Goal: Communication & Community: Connect with others

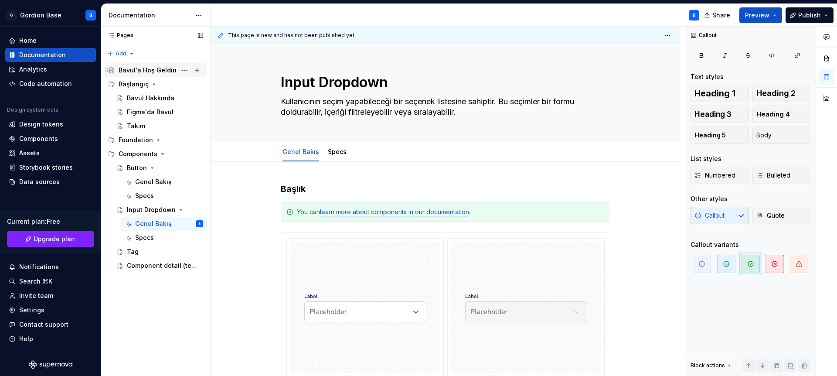
click at [154, 72] on div "Bavul'a Hoş Geldin" at bounding box center [148, 70] width 58 height 9
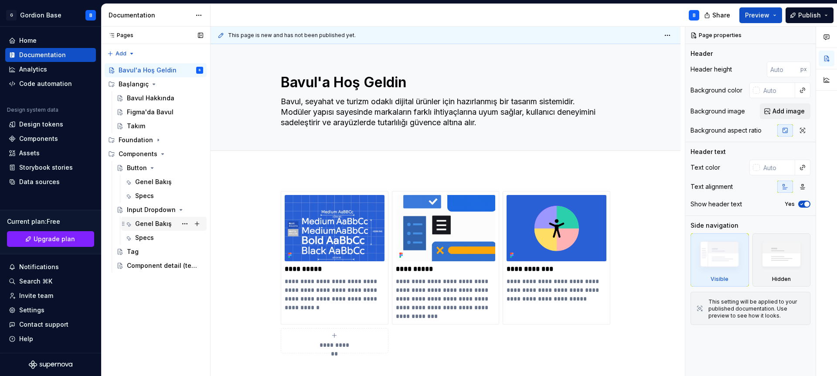
click at [156, 224] on div "Genel Bakış" at bounding box center [153, 223] width 37 height 9
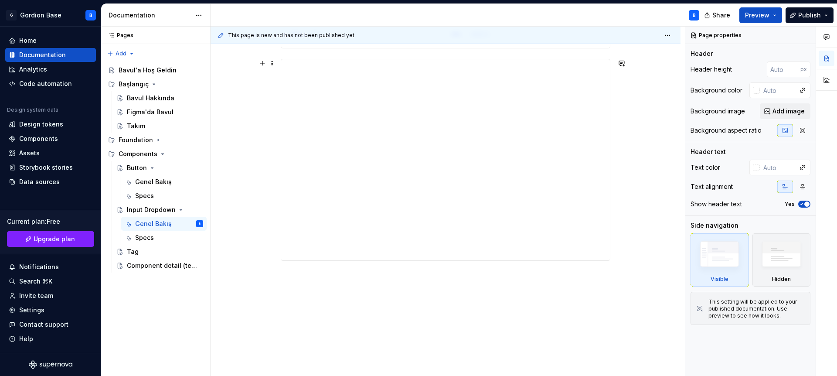
scroll to position [657, 0]
type textarea "*"
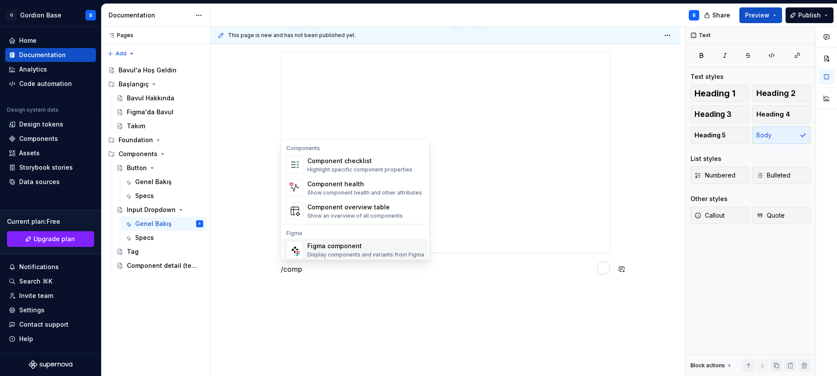
scroll to position [8, 0]
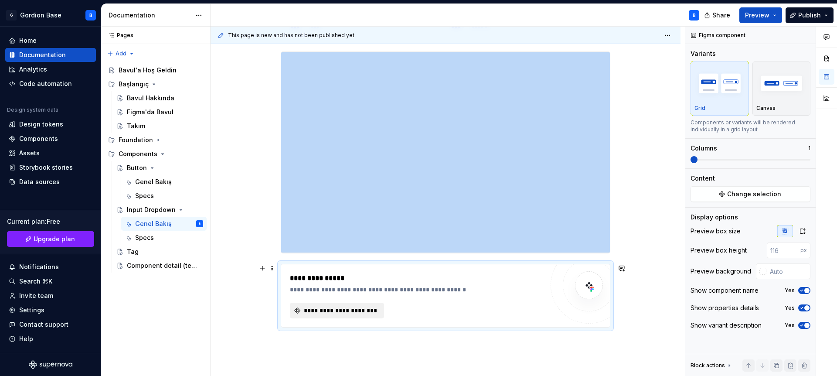
click at [325, 309] on span "**********" at bounding box center [341, 310] width 76 height 9
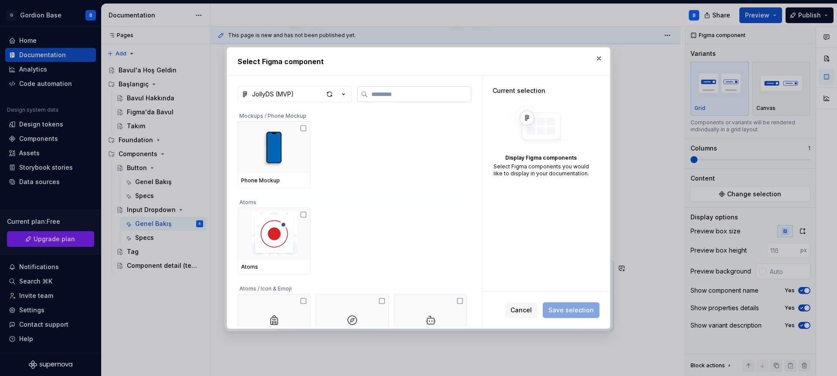
click at [376, 100] on label at bounding box center [414, 94] width 114 height 16
click at [376, 99] on input "search" at bounding box center [419, 94] width 103 height 9
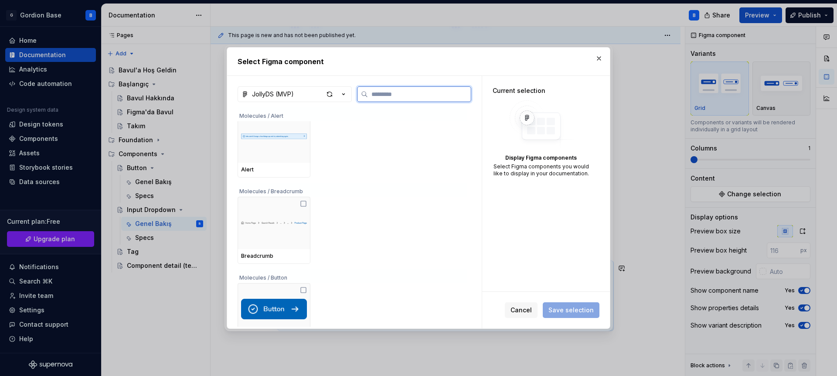
scroll to position [3933, 0]
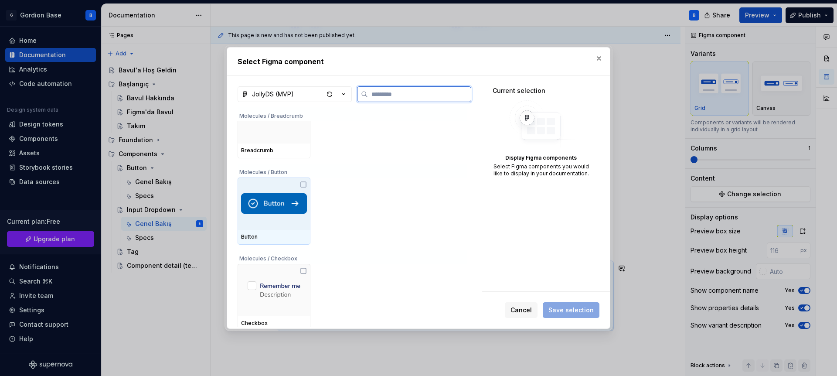
click at [268, 203] on img at bounding box center [274, 203] width 66 height 21
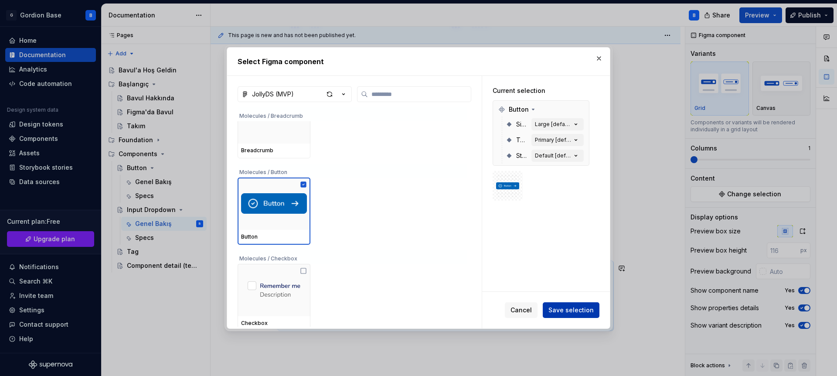
click at [574, 309] on span "Save selection" at bounding box center [571, 310] width 45 height 9
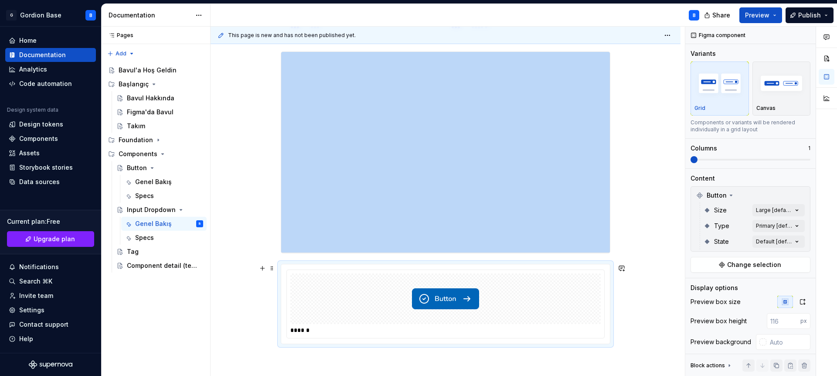
click at [460, 289] on img "To enrich screen reader interactions, please activate Accessibility in Grammarl…" at bounding box center [445, 299] width 67 height 44
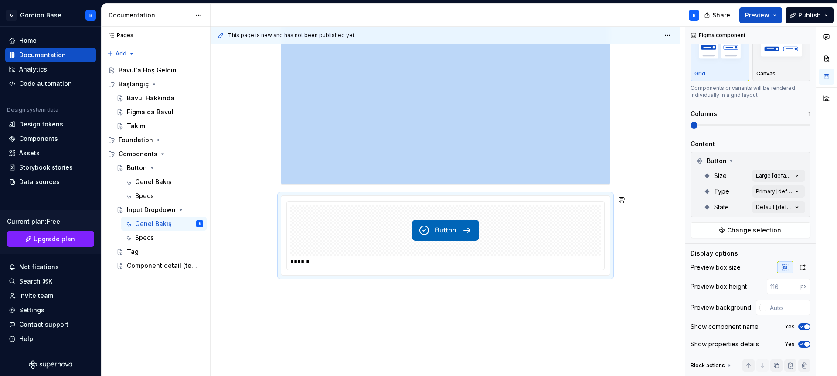
scroll to position [748, 0]
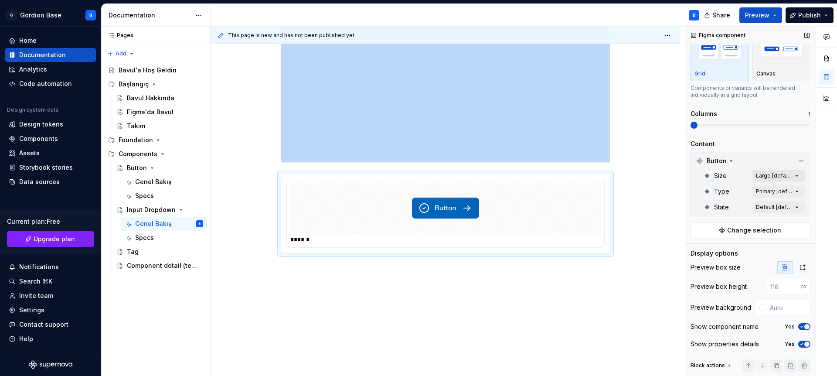
click at [793, 177] on div "Comments Open comments No comments yet Select ‘Comment’ from the block context …" at bounding box center [761, 202] width 152 height 350
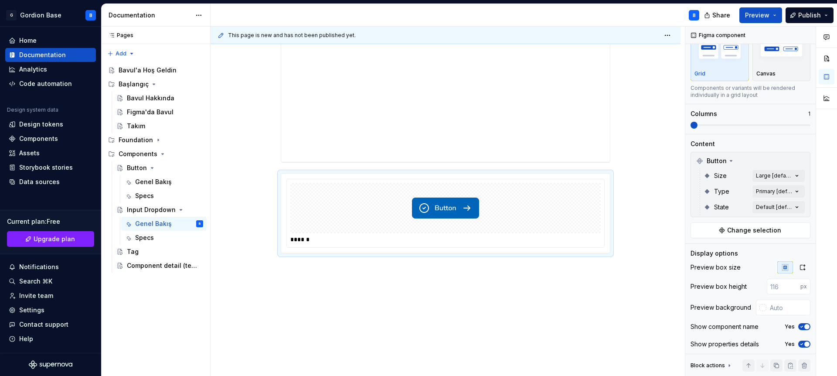
click at [794, 178] on div "Comments Open comments No comments yet Select ‘Comment’ from the block context …" at bounding box center [761, 202] width 152 height 350
click at [794, 175] on div "Comments Open comments No comments yet Select ‘Comment’ from the block context …" at bounding box center [761, 202] width 152 height 350
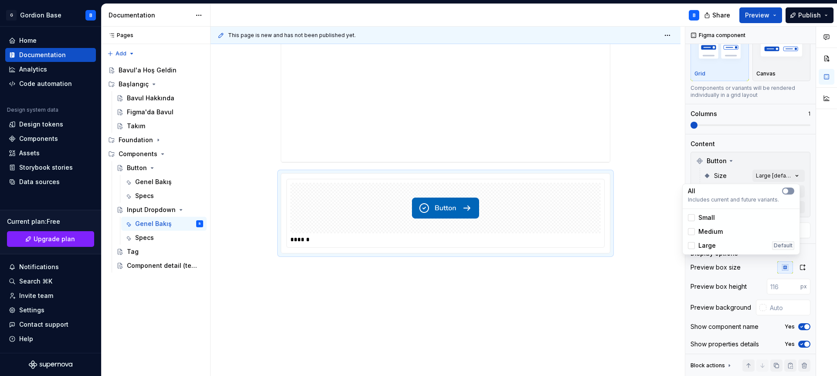
click at [787, 189] on span "button" at bounding box center [785, 190] width 5 height 5
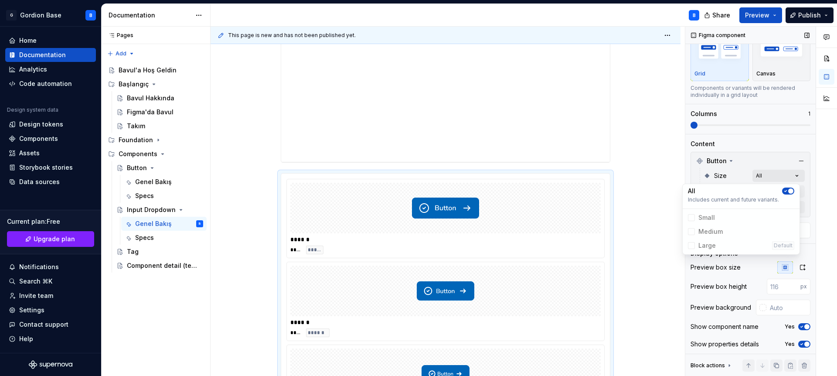
click at [797, 176] on div "Comments Open comments No comments yet Select ‘Comment’ from the block context …" at bounding box center [761, 202] width 152 height 350
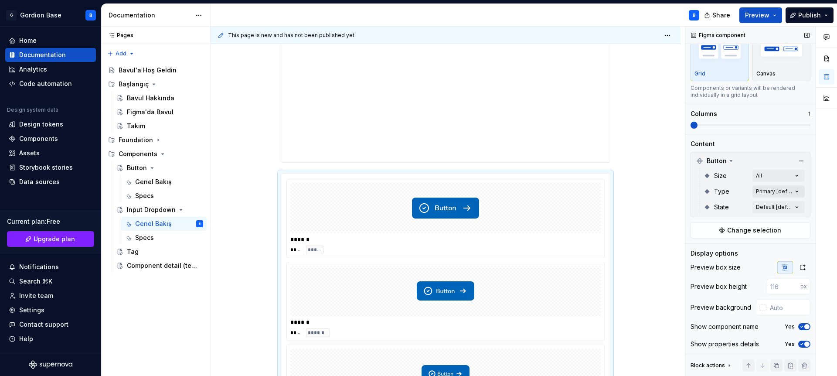
click at [790, 192] on div "Comments Open comments No comments yet Select ‘Comment’ from the block context …" at bounding box center [761, 202] width 152 height 350
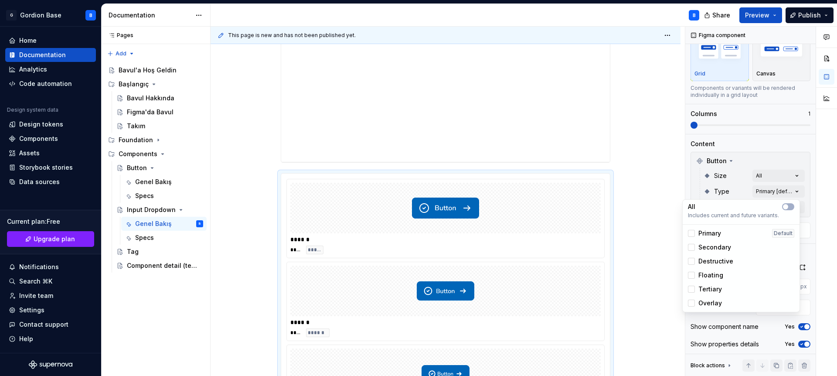
click at [652, 212] on html "G Gordion Base B Home Documentation Analytics Code automation Design system dat…" at bounding box center [418, 188] width 837 height 376
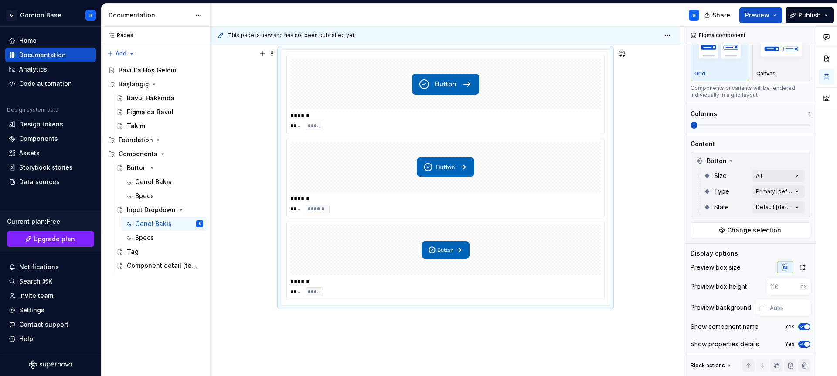
scroll to position [924, 0]
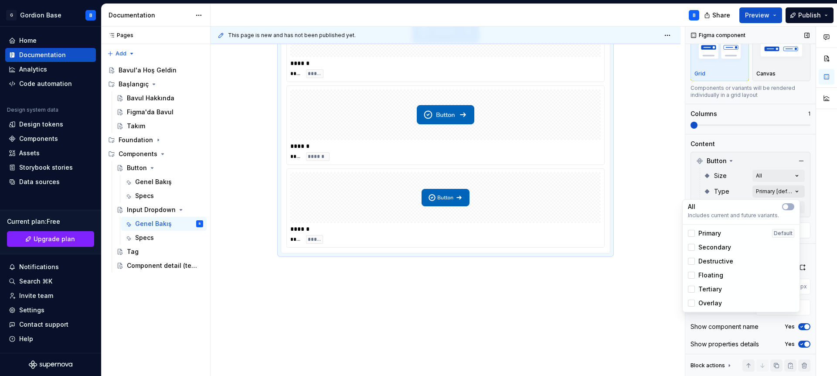
click at [793, 192] on div "Comments Open comments No comments yet Select ‘Comment’ from the block context …" at bounding box center [761, 202] width 152 height 350
click at [785, 208] on span "button" at bounding box center [785, 206] width 5 height 5
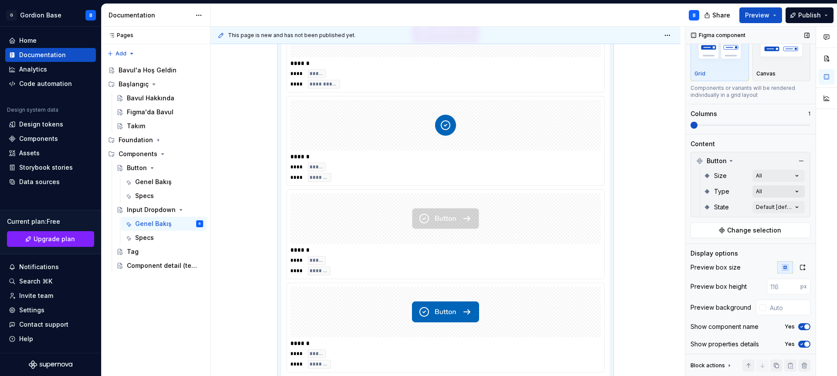
click at [790, 191] on div "Comments Open comments No comments yet Select ‘Comment’ from the block context …" at bounding box center [761, 202] width 152 height 350
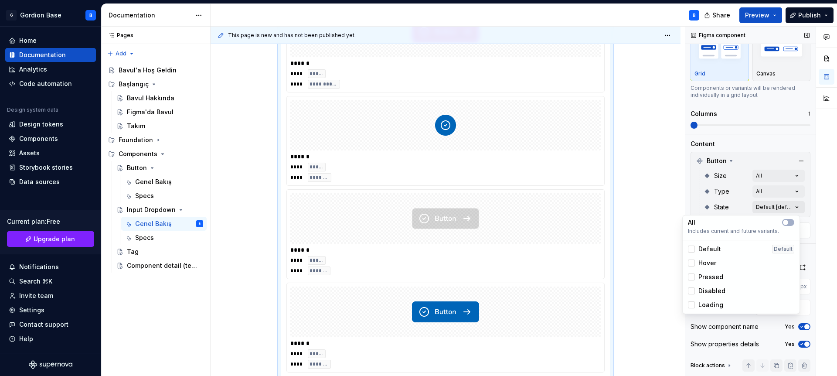
click at [793, 208] on div "Comments Open comments No comments yet Select ‘Comment’ from the block context …" at bounding box center [761, 202] width 152 height 350
click at [785, 222] on span "button" at bounding box center [785, 222] width 5 height 5
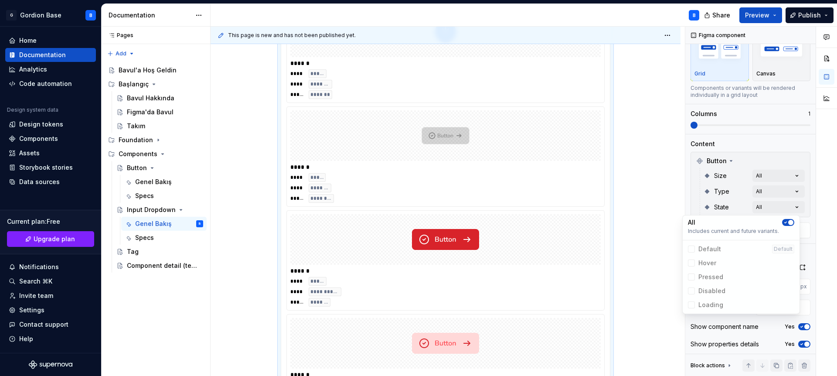
click at [625, 255] on html "G Gordion Base B Home Documentation Analytics Code automation Design system dat…" at bounding box center [418, 188] width 837 height 376
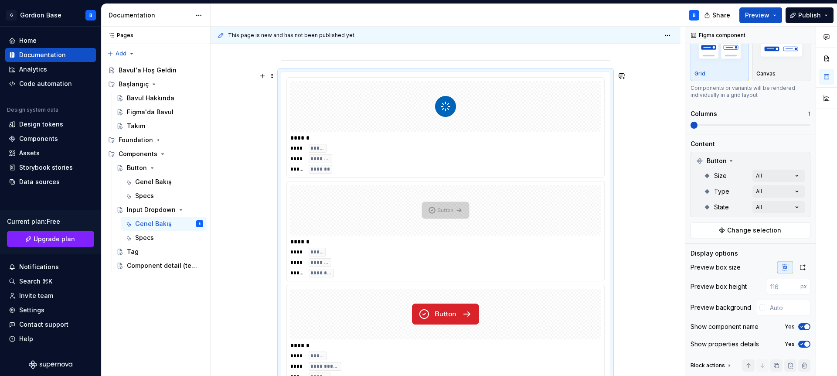
scroll to position [835, 0]
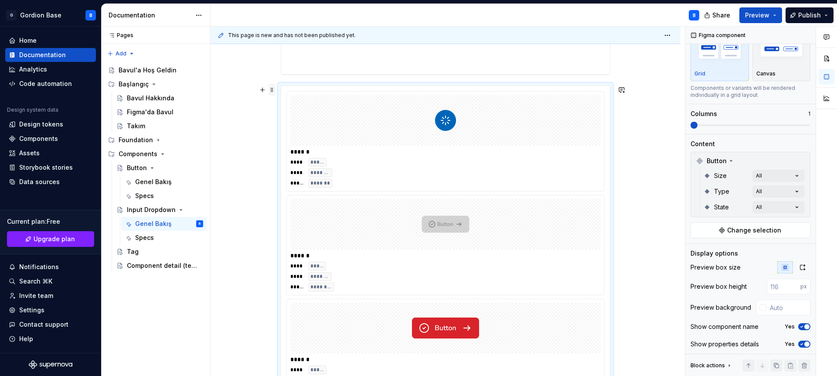
click at [272, 92] on span at bounding box center [272, 90] width 7 height 12
click at [767, 70] on div "Canvas" at bounding box center [782, 54] width 51 height 46
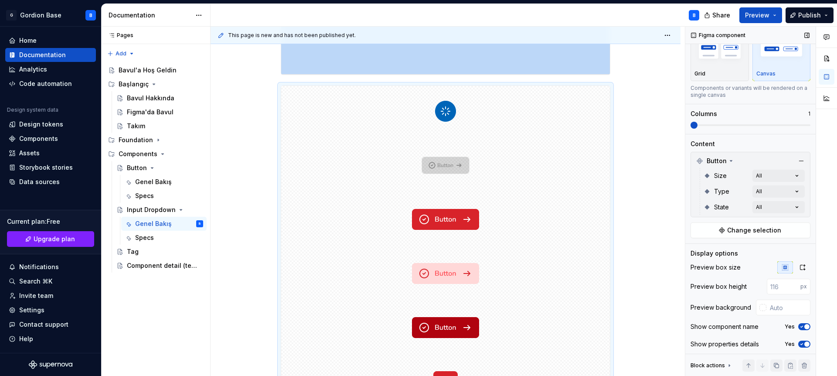
scroll to position [894, 0]
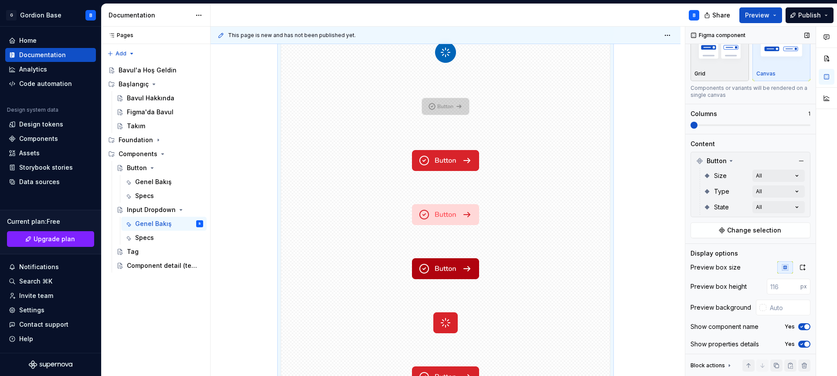
click at [720, 67] on div "Grid" at bounding box center [720, 54] width 51 height 46
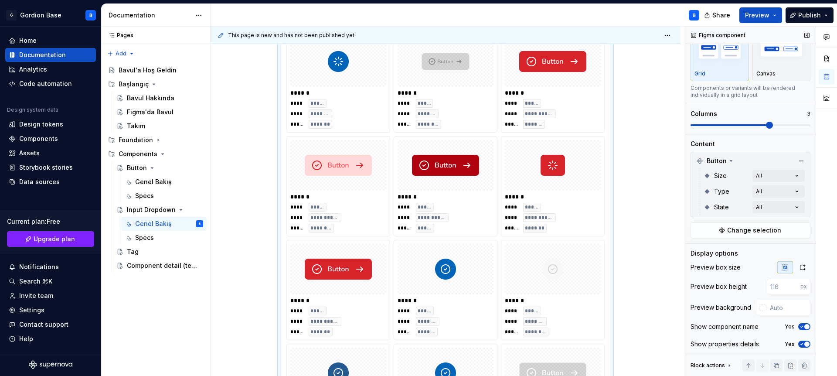
click at [766, 122] on span at bounding box center [769, 125] width 7 height 7
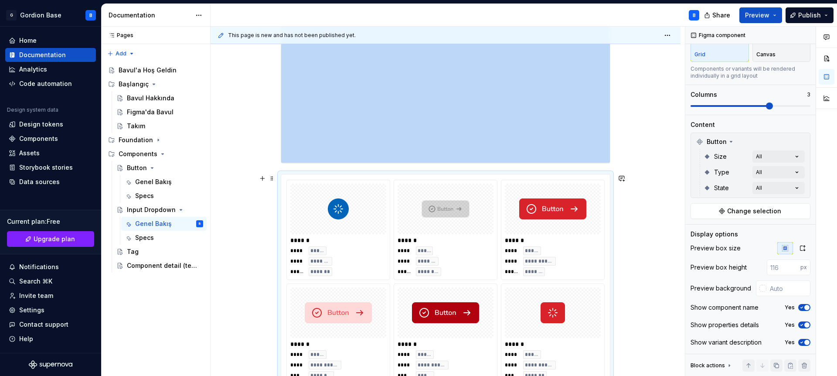
scroll to position [785, 0]
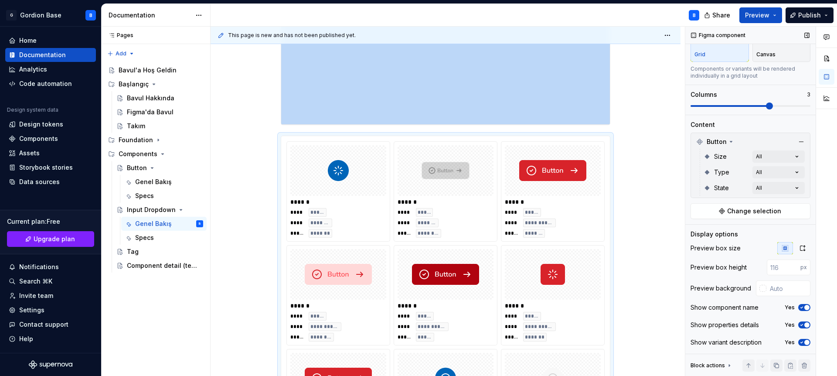
click at [805, 307] on span "button" at bounding box center [807, 307] width 5 height 5
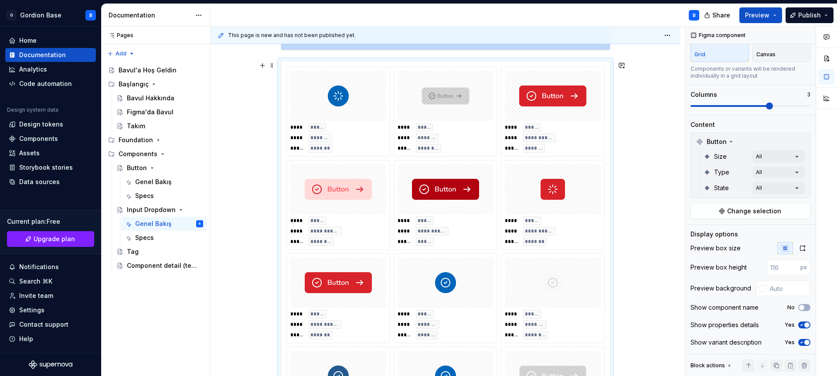
scroll to position [850, 0]
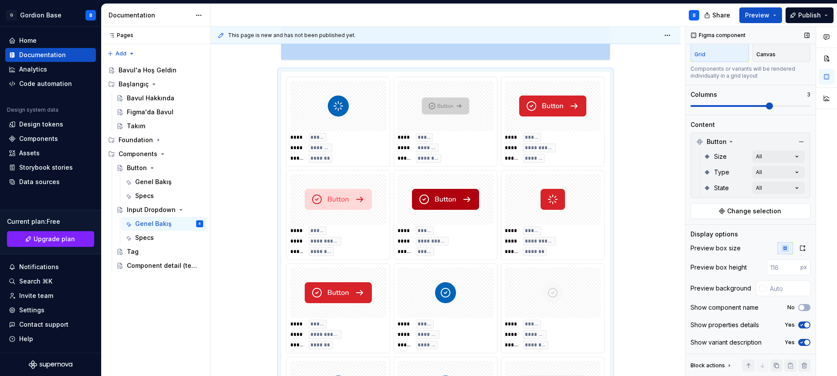
click at [805, 324] on span "button" at bounding box center [807, 324] width 5 height 5
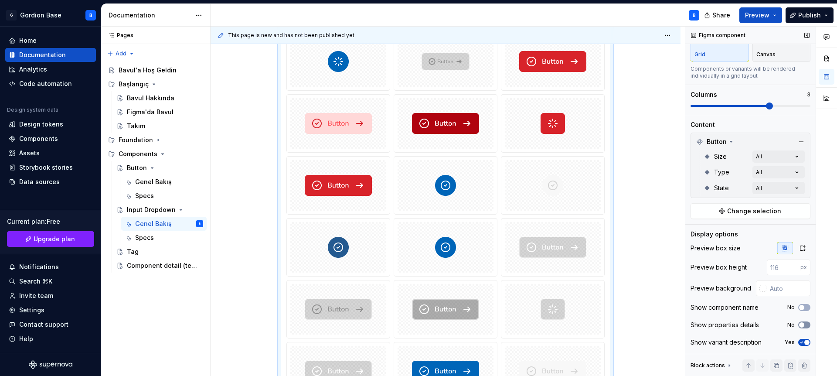
click at [800, 324] on icon "button" at bounding box center [801, 324] width 7 height 5
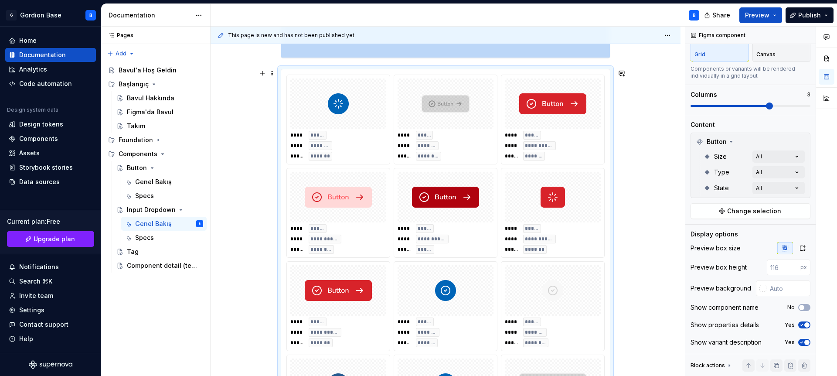
scroll to position [846, 0]
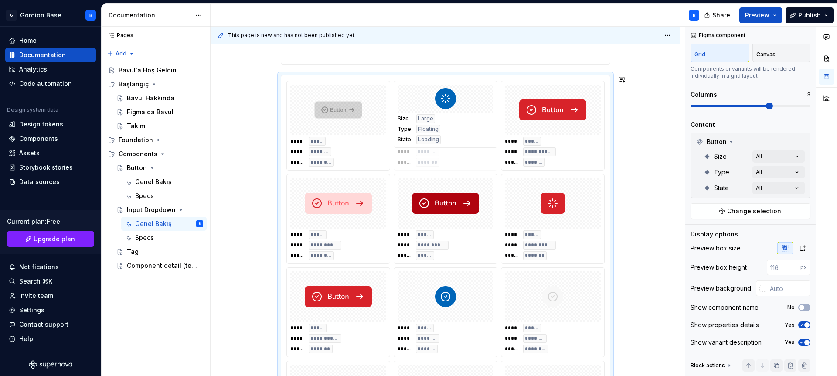
drag, startPoint x: 331, startPoint y: 115, endPoint x: 449, endPoint y: 122, distance: 118.4
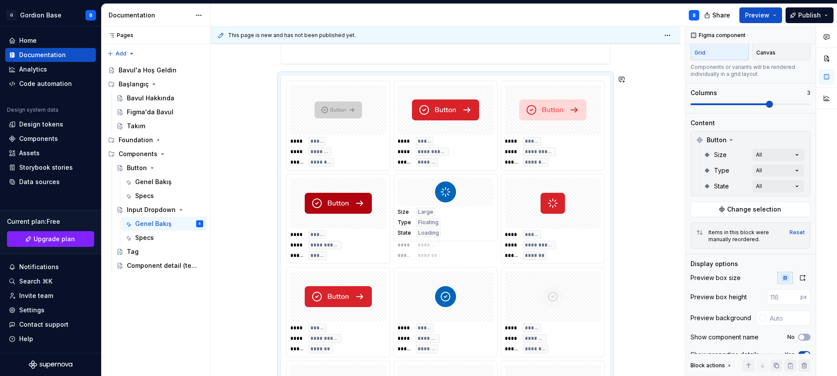
drag, startPoint x: 440, startPoint y: 120, endPoint x: 459, endPoint y: 234, distance: 115.4
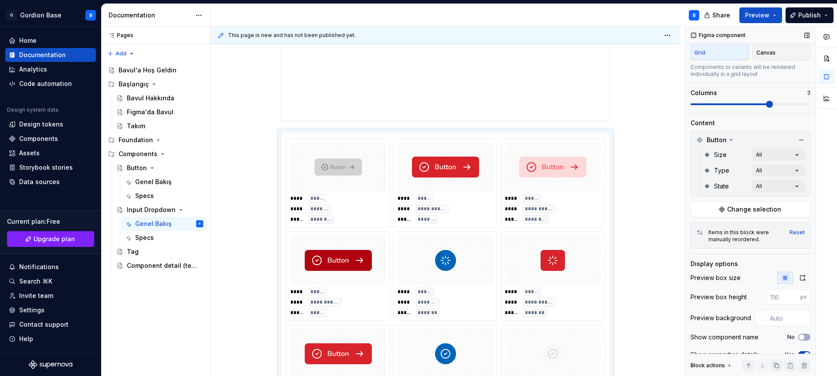
scroll to position [0, 0]
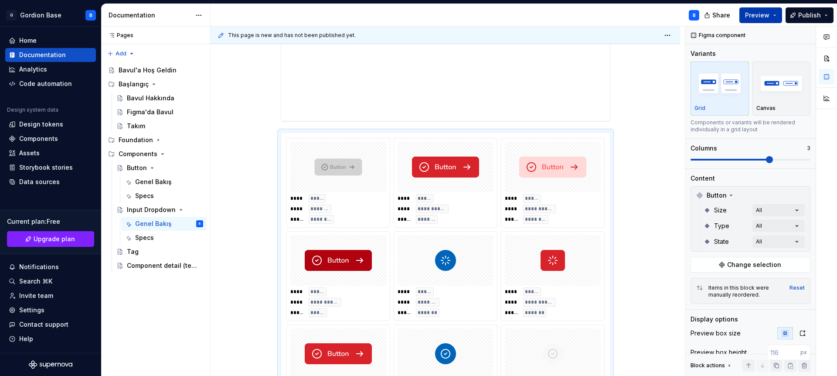
click at [765, 20] on button "Preview" at bounding box center [761, 15] width 43 height 16
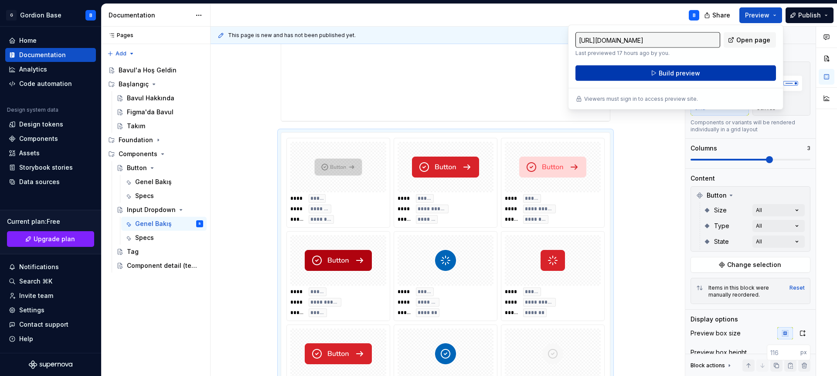
click at [645, 76] on button "Build preview" at bounding box center [676, 73] width 201 height 16
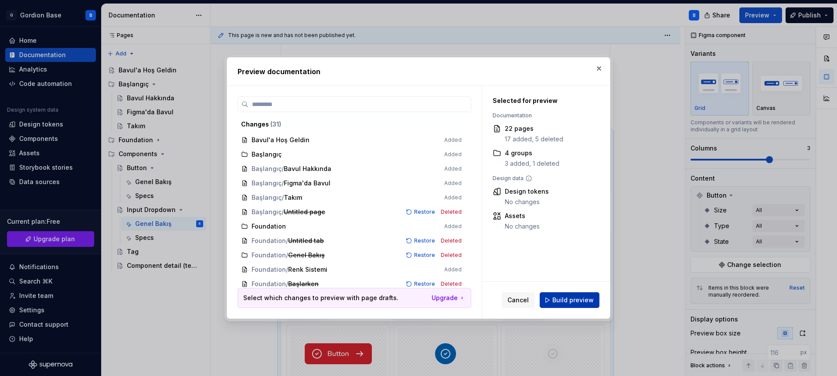
click at [575, 303] on span "Build preview" at bounding box center [572, 300] width 41 height 9
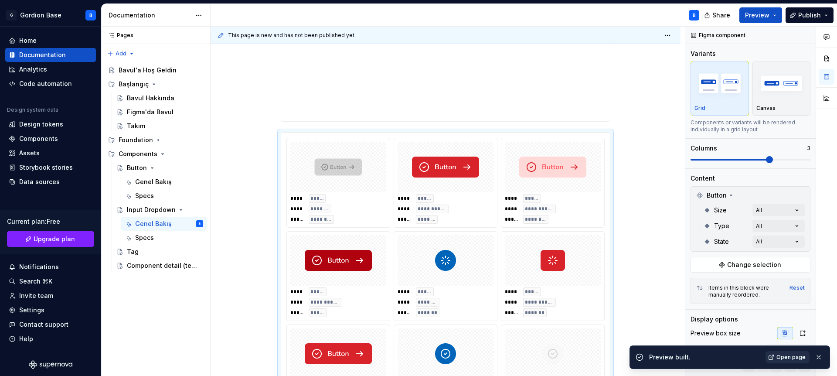
click at [789, 361] on link "Open page" at bounding box center [788, 357] width 44 height 12
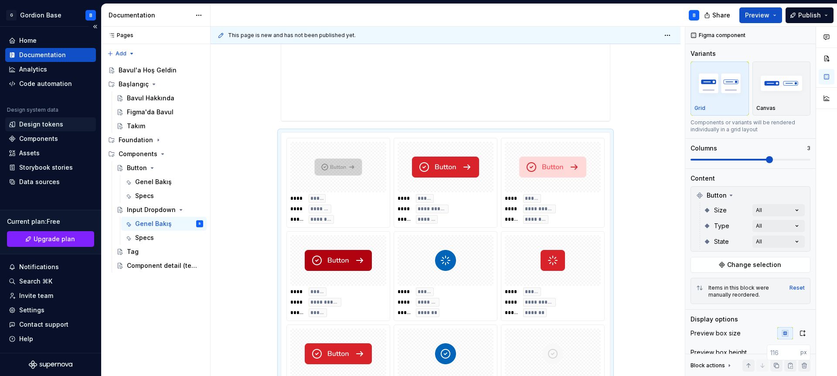
click at [50, 127] on div "Design tokens" at bounding box center [41, 124] width 44 height 9
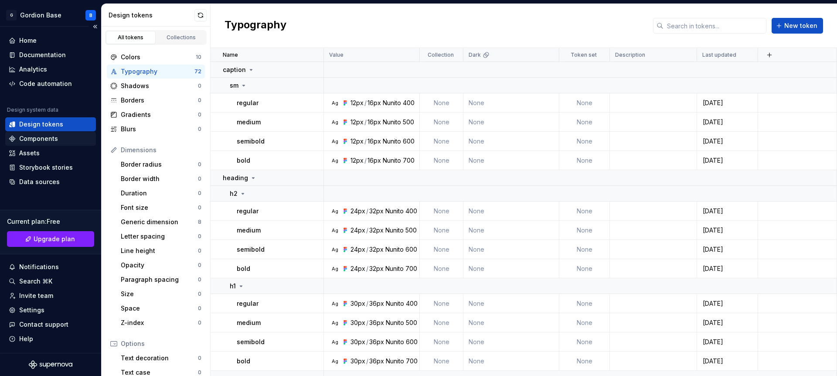
click at [37, 140] on div "Components" at bounding box center [38, 138] width 39 height 9
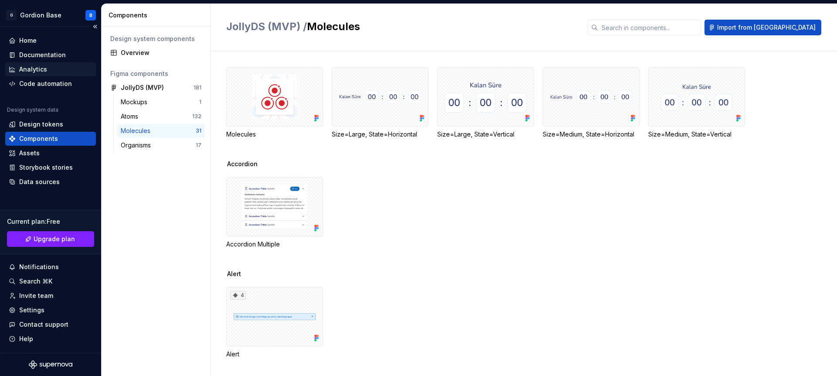
click at [38, 65] on div "Analytics" at bounding box center [33, 69] width 28 height 9
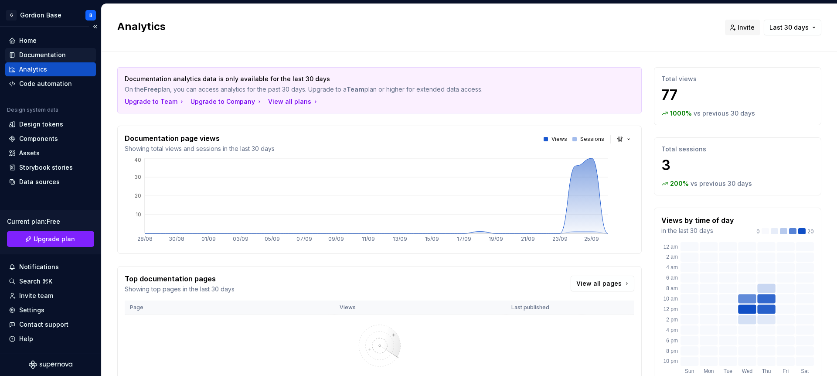
click at [37, 55] on div "Documentation" at bounding box center [42, 55] width 47 height 9
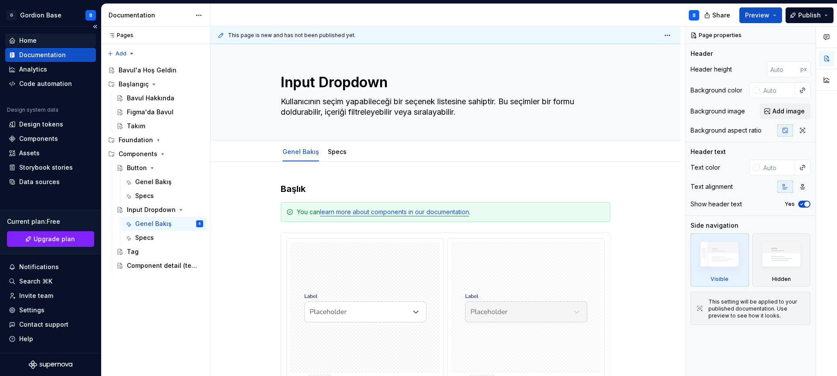
click at [41, 40] on div "Home" at bounding box center [51, 40] width 84 height 9
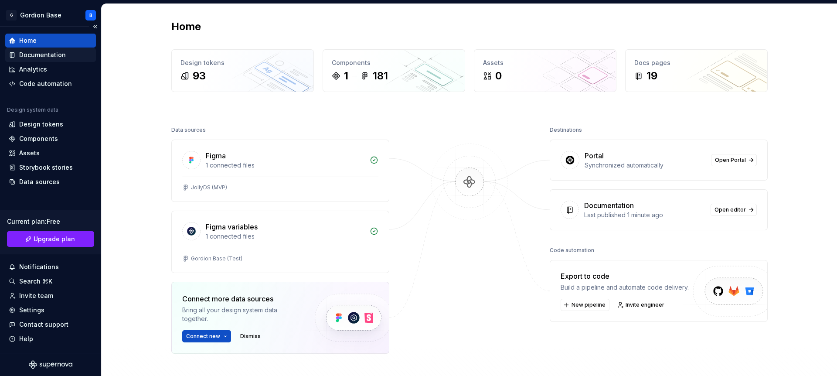
click at [26, 56] on div "Documentation" at bounding box center [42, 55] width 47 height 9
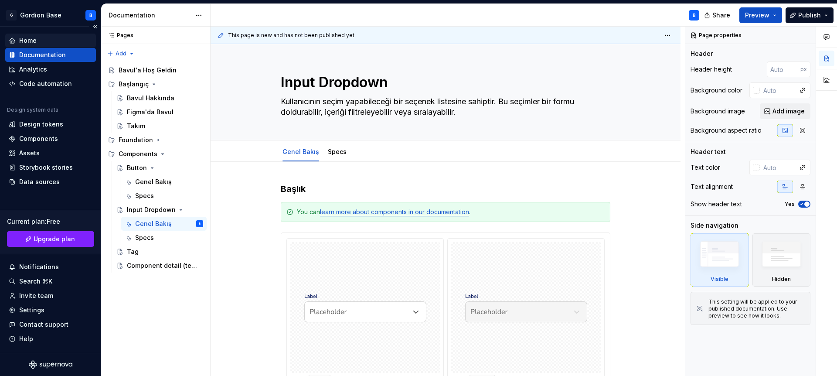
click at [34, 40] on div "Home" at bounding box center [27, 40] width 17 height 9
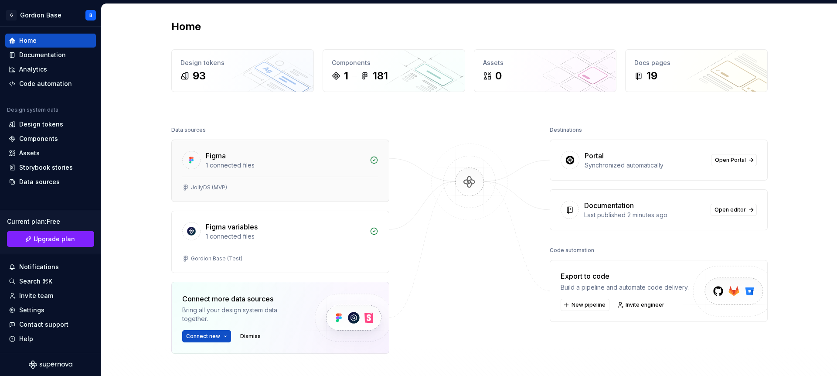
click at [282, 162] on div "1 connected files" at bounding box center [285, 165] width 159 height 9
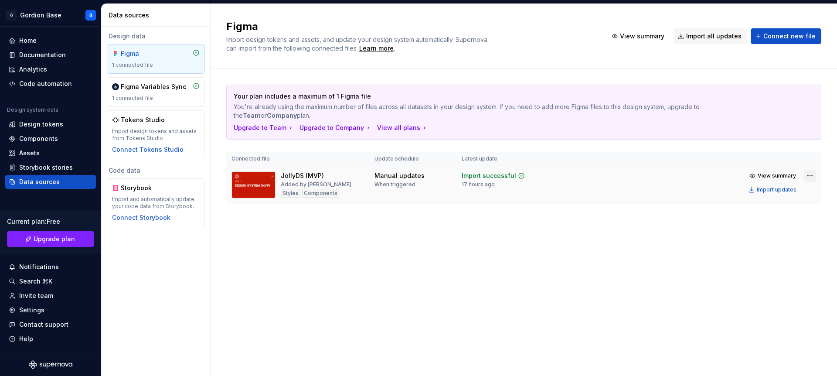
click at [807, 175] on html "G Gordion Base B Home Documentation Analytics Code automation Design system dat…" at bounding box center [418, 188] width 837 height 376
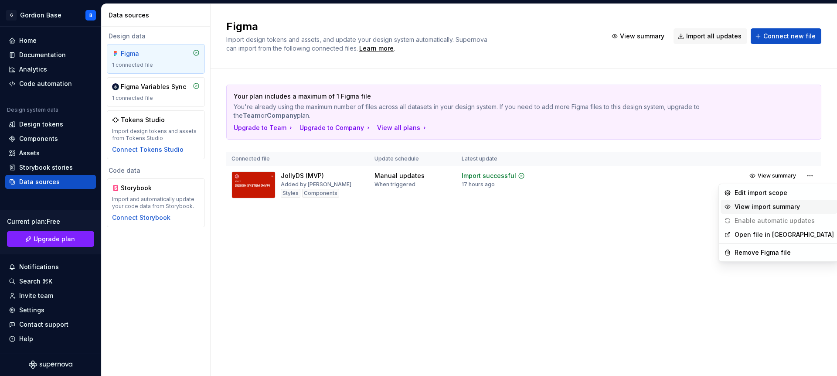
click at [781, 209] on div "View import summary" at bounding box center [784, 206] width 99 height 9
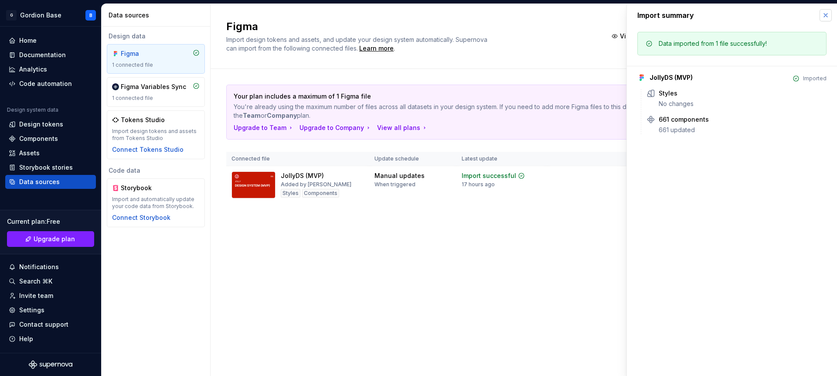
click at [829, 14] on button "button" at bounding box center [826, 15] width 12 height 12
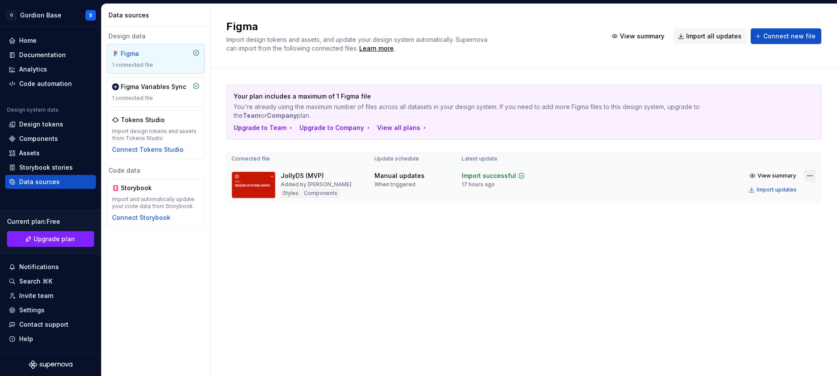
click at [808, 176] on html "G Gordion Base B Home Documentation Analytics Code automation Design system dat…" at bounding box center [418, 188] width 837 height 376
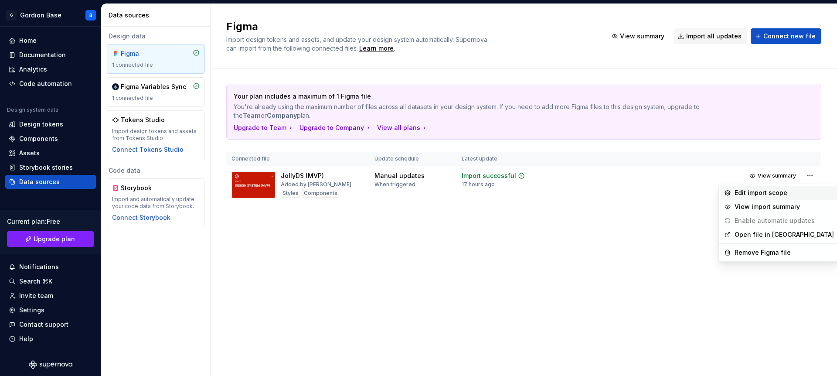
click at [736, 194] on div "Edit import scope" at bounding box center [784, 192] width 99 height 9
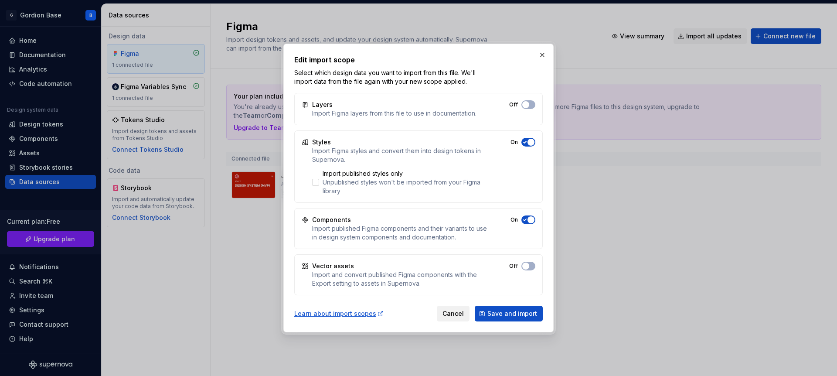
click at [454, 312] on span "Cancel" at bounding box center [453, 313] width 21 height 9
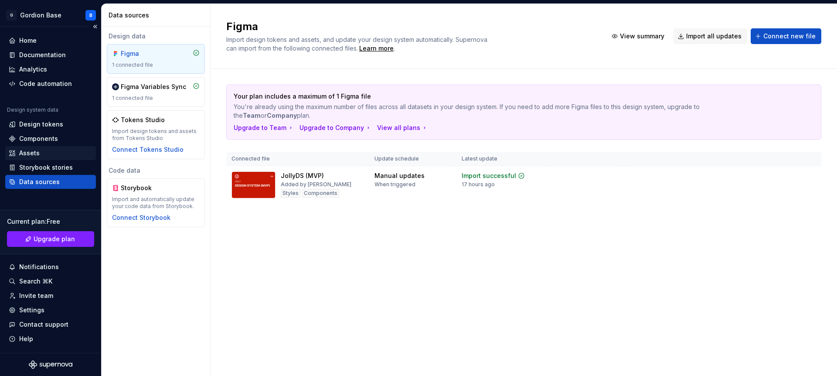
click at [34, 153] on div "Assets" at bounding box center [29, 153] width 20 height 9
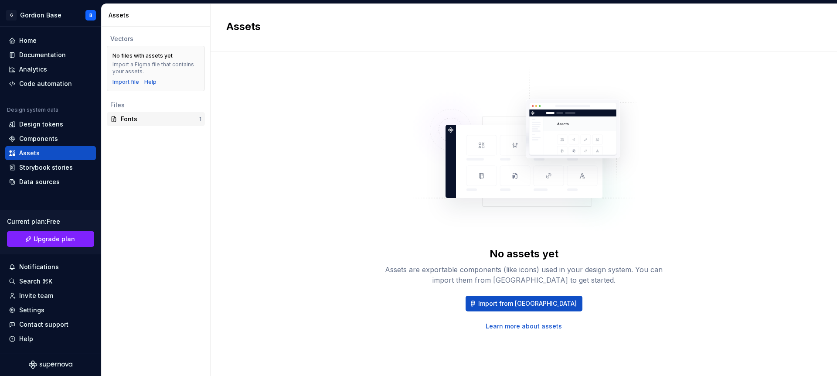
click at [127, 123] on div "Fonts" at bounding box center [160, 119] width 78 height 9
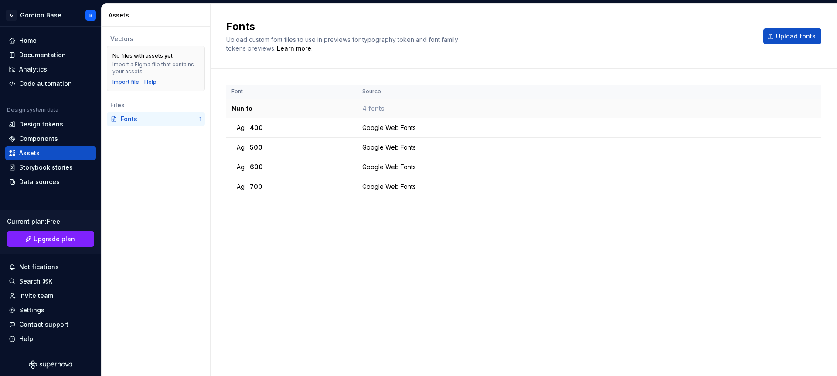
click at [246, 109] on td "Nunito" at bounding box center [291, 109] width 131 height 20
click at [780, 37] on span "Upload fonts" at bounding box center [796, 36] width 40 height 9
click at [34, 58] on div "Documentation" at bounding box center [42, 55] width 47 height 9
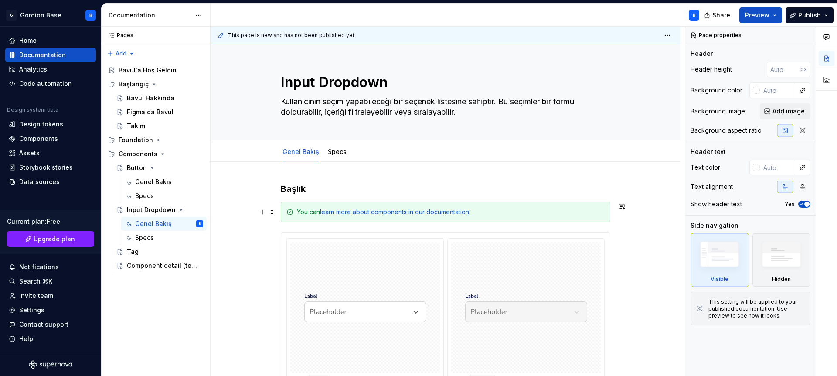
drag, startPoint x: 283, startPoint y: 217, endPoint x: 278, endPoint y: 31, distance: 186.7
click at [283, 217] on div "You can learn more about components in our documentation ." at bounding box center [446, 212] width 330 height 20
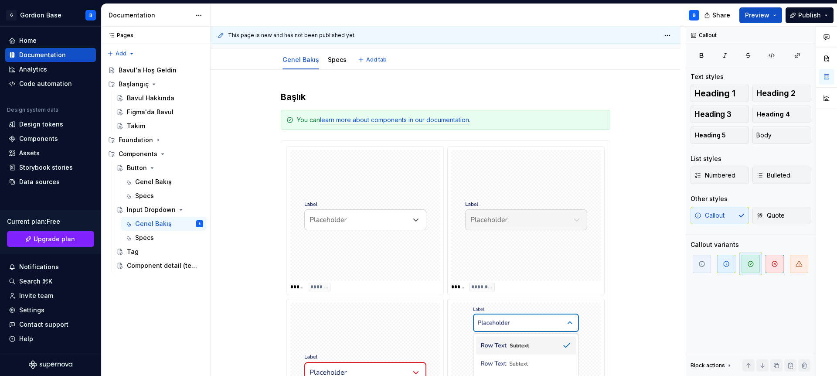
type textarea "*"
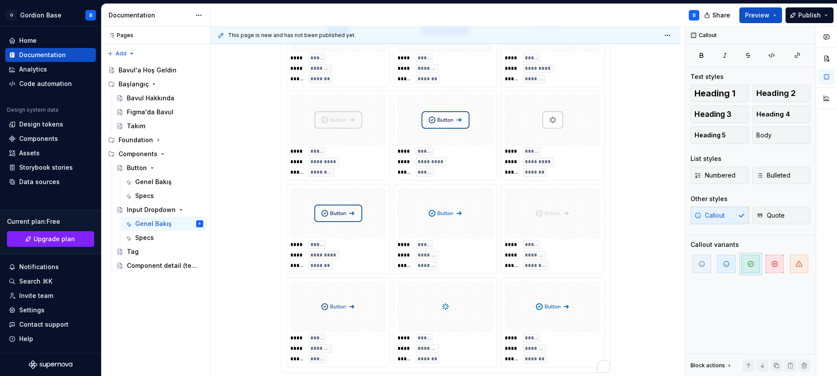
scroll to position [3475, 0]
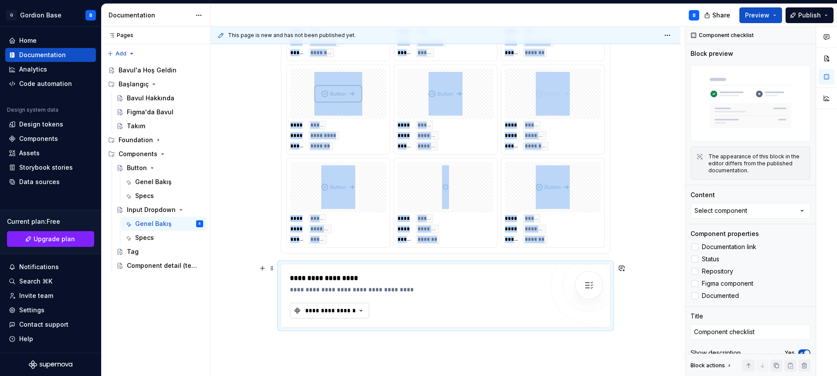
click at [314, 305] on button "**********" at bounding box center [329, 311] width 79 height 16
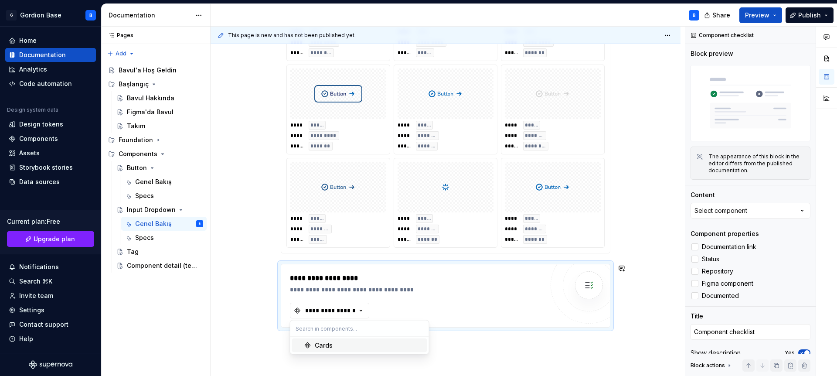
click at [320, 347] on div "Cards" at bounding box center [324, 345] width 18 height 9
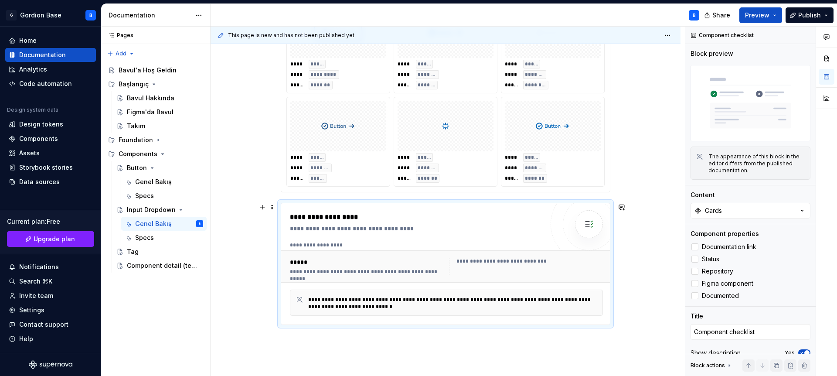
scroll to position [3549, 0]
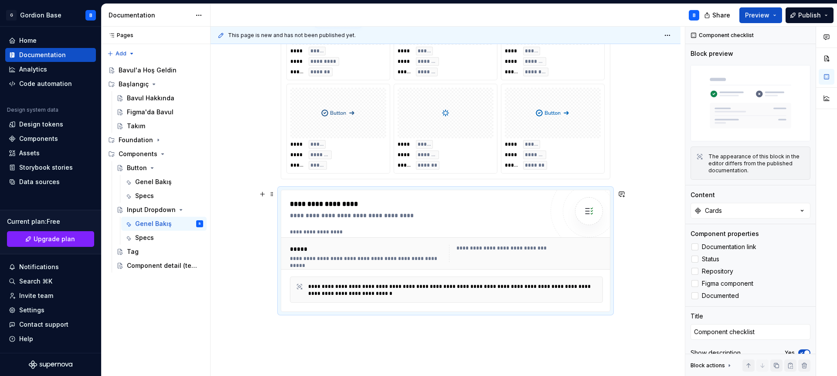
click at [338, 293] on div "**********" at bounding box center [452, 290] width 289 height 14
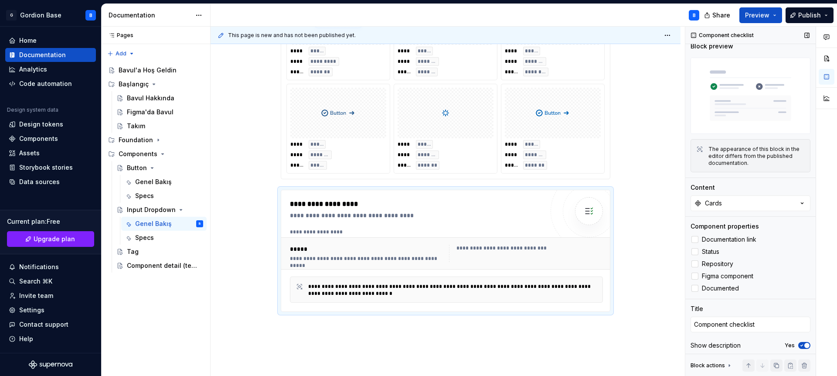
scroll to position [0, 0]
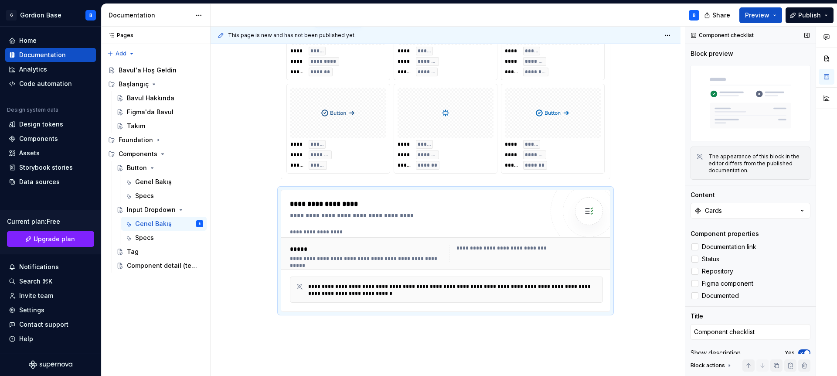
type textarea "*"
click at [725, 97] on img at bounding box center [751, 103] width 120 height 76
click at [718, 206] on div "Cards" at bounding box center [713, 210] width 17 height 9
type input "butto"
click at [762, 20] on button "Preview" at bounding box center [761, 15] width 43 height 16
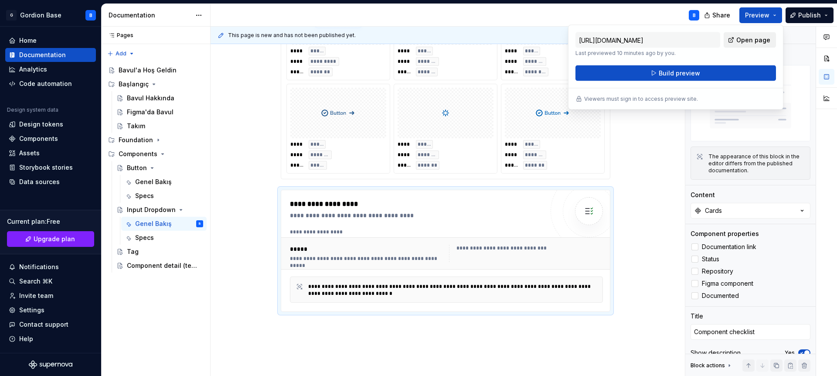
click at [741, 42] on span "Open page" at bounding box center [753, 40] width 34 height 9
click at [717, 18] on span "Share" at bounding box center [722, 15] width 18 height 9
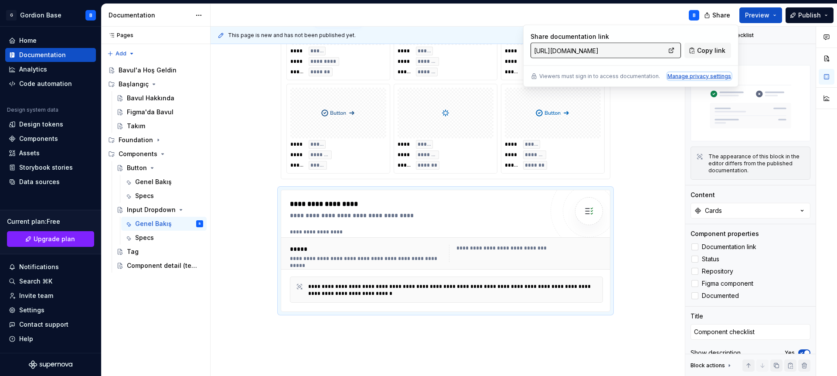
type textarea "*"
click at [695, 76] on div "Manage privacy settings" at bounding box center [700, 76] width 64 height 7
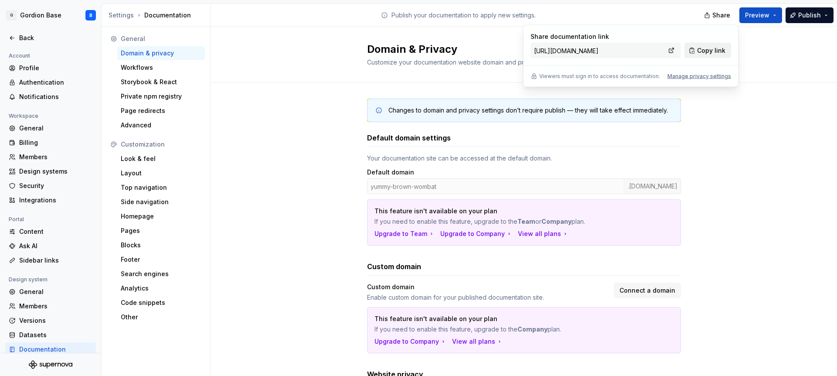
click at [701, 50] on span "Copy link" at bounding box center [711, 50] width 28 height 9
click at [772, 80] on div "Domain & Privacy Customize your documentation website domain and privacy settin…" at bounding box center [524, 55] width 627 height 56
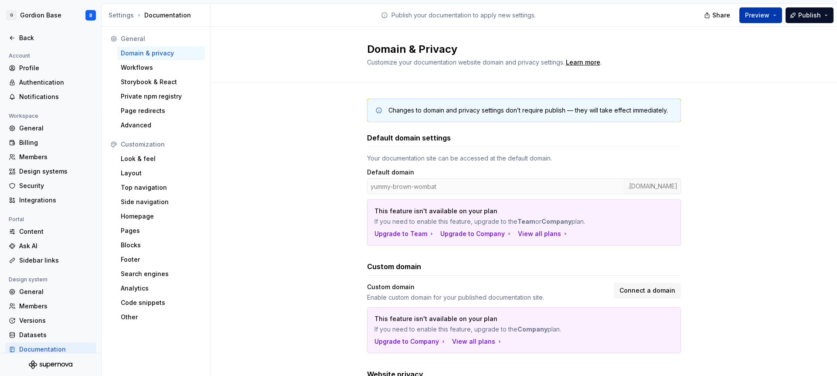
click at [777, 18] on button "Preview" at bounding box center [761, 15] width 43 height 16
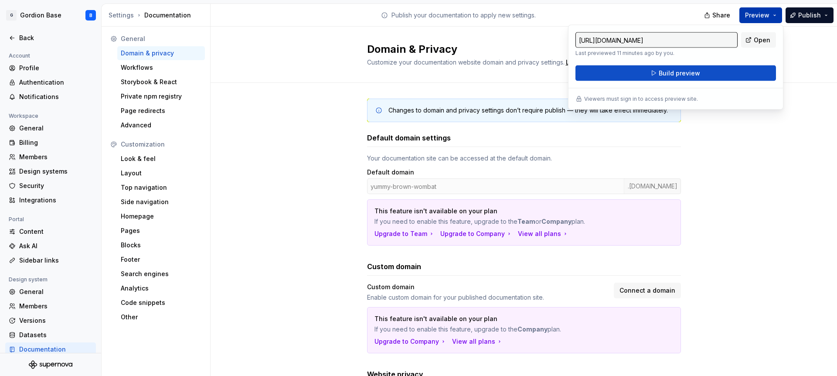
click at [777, 18] on button "Preview" at bounding box center [761, 15] width 43 height 16
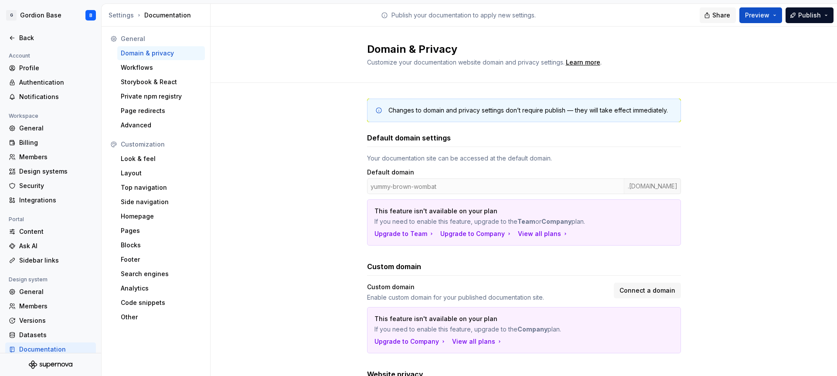
click at [726, 16] on span "Share" at bounding box center [722, 15] width 18 height 9
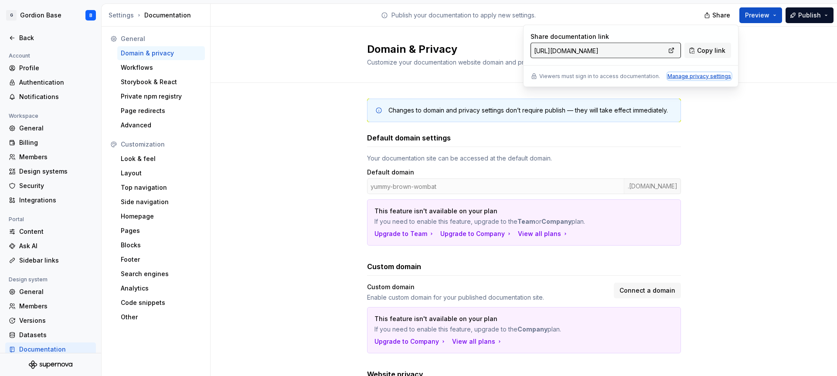
click at [705, 77] on div "Manage privacy settings" at bounding box center [700, 76] width 64 height 7
click at [766, 61] on div "Domain & Privacy Customize your documentation website domain and privacy settin…" at bounding box center [524, 55] width 627 height 56
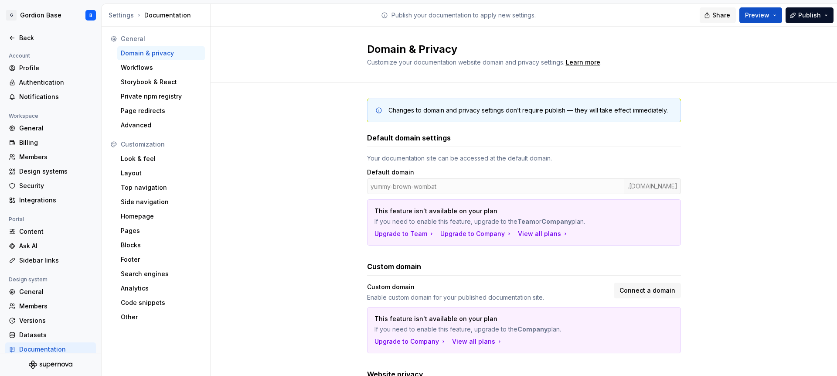
click at [722, 16] on span "Share" at bounding box center [722, 15] width 18 height 9
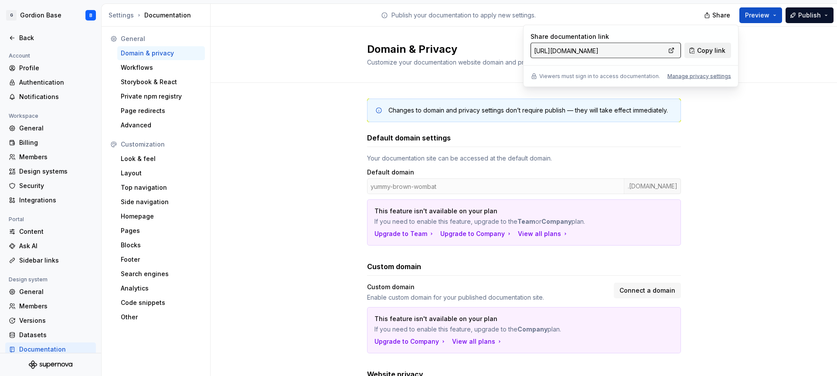
click at [702, 54] on span "Copy link" at bounding box center [711, 50] width 28 height 9
click at [805, 108] on div "Changes to domain and privacy settings don’t require publish — they will take e…" at bounding box center [524, 295] width 627 height 425
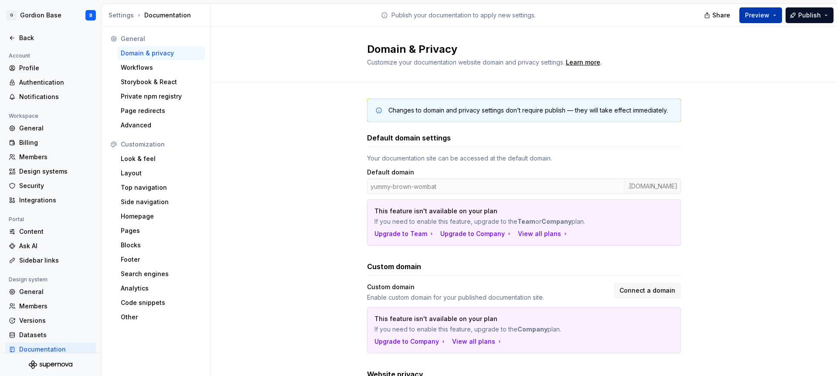
click at [776, 20] on button "Preview" at bounding box center [761, 15] width 43 height 16
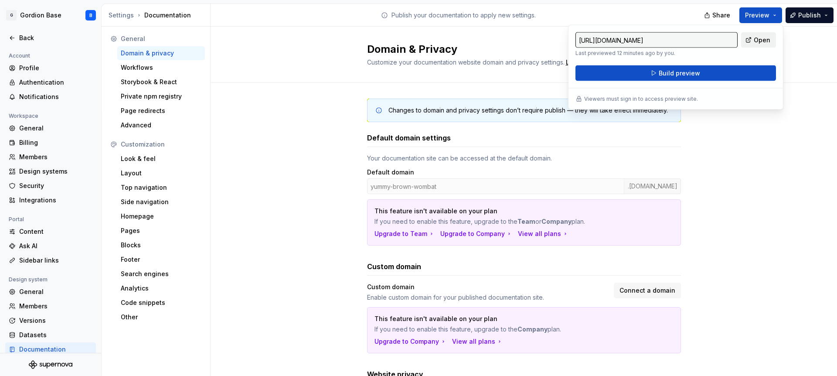
click at [762, 42] on span "Open" at bounding box center [762, 40] width 17 height 9
click at [779, 14] on button "Preview" at bounding box center [761, 15] width 43 height 16
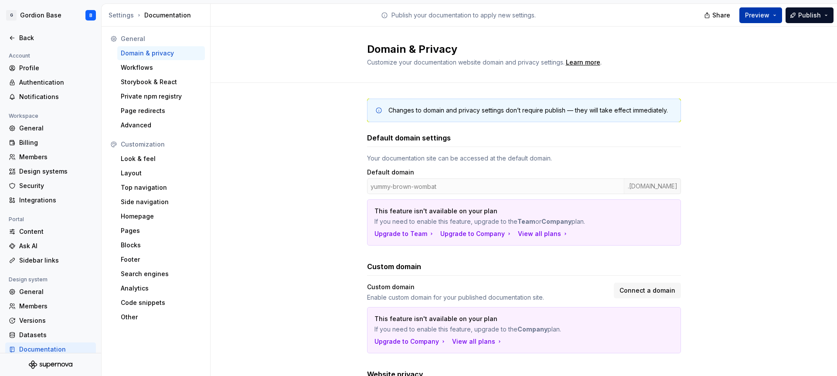
click at [779, 14] on button "Preview" at bounding box center [761, 15] width 43 height 16
click at [823, 14] on button "Publish" at bounding box center [810, 15] width 48 height 16
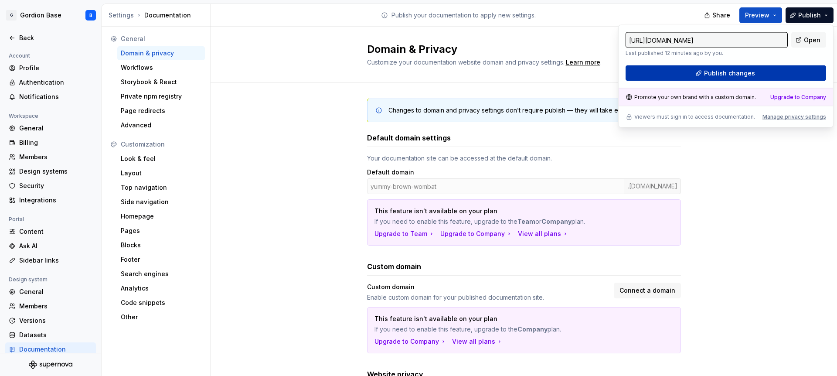
click at [764, 72] on button "Publish changes" at bounding box center [726, 73] width 201 height 16
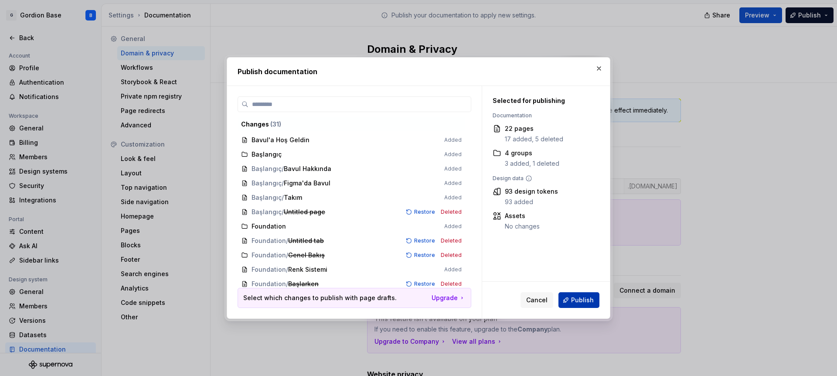
click at [582, 298] on span "Publish" at bounding box center [582, 300] width 23 height 9
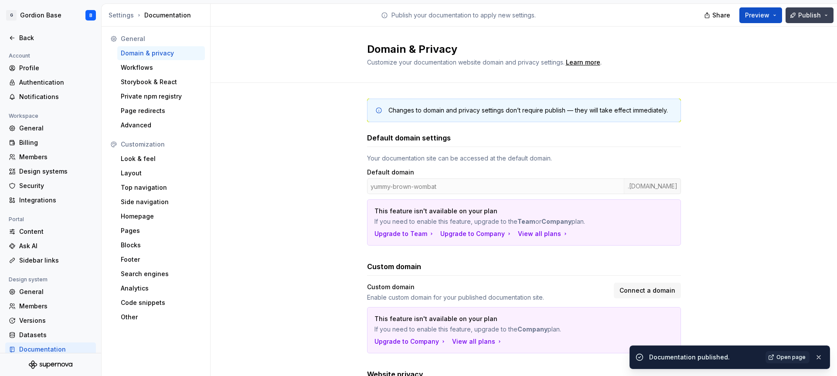
click at [812, 14] on span "Publish" at bounding box center [809, 15] width 23 height 9
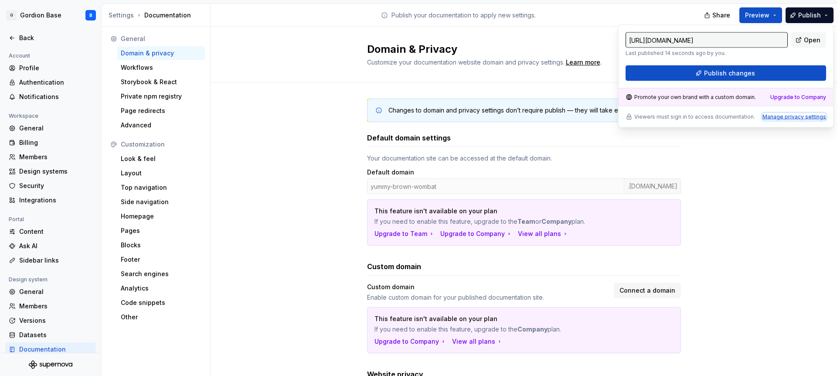
click at [778, 118] on div "Manage privacy settings" at bounding box center [795, 116] width 64 height 7
click at [802, 119] on div "Manage privacy settings" at bounding box center [795, 116] width 64 height 7
click at [825, 14] on button "Publish" at bounding box center [810, 15] width 48 height 16
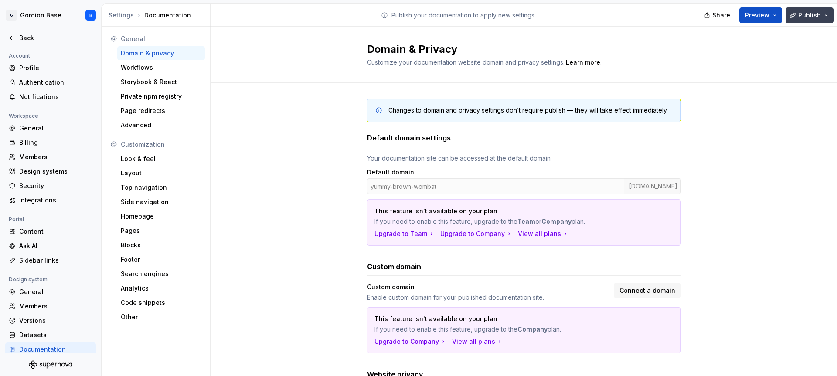
click at [805, 14] on span "Publish" at bounding box center [809, 15] width 23 height 9
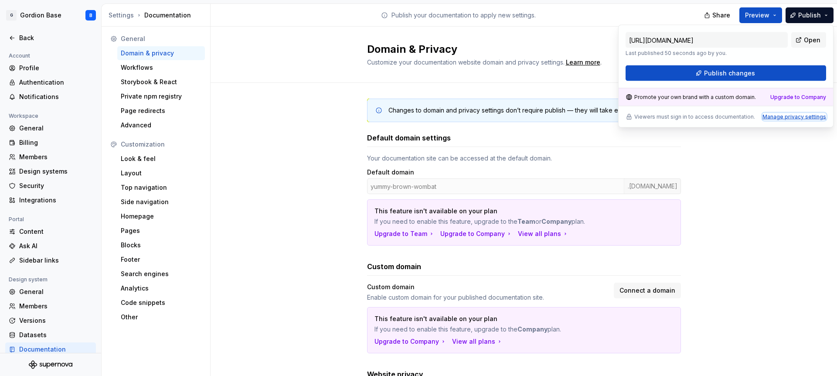
click at [791, 118] on div "Manage privacy settings" at bounding box center [795, 116] width 64 height 7
click at [807, 36] on span "Open" at bounding box center [812, 40] width 17 height 9
click at [800, 121] on div "[URL][DOMAIN_NAME] Last published 50 seconds ago by you. Open Publish changes P…" at bounding box center [725, 76] width 215 height 103
click at [802, 118] on div "Manage privacy settings" at bounding box center [795, 116] width 64 height 7
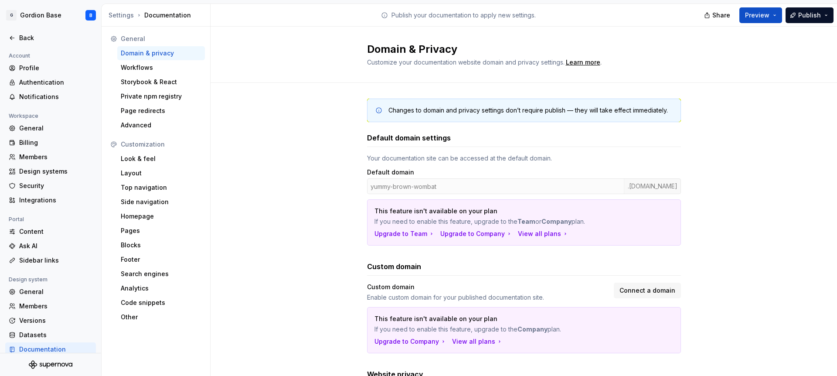
click at [757, 157] on div "Changes to domain and privacy settings don’t require publish — they will take e…" at bounding box center [524, 295] width 627 height 425
click at [12, 36] on icon at bounding box center [12, 37] width 7 height 7
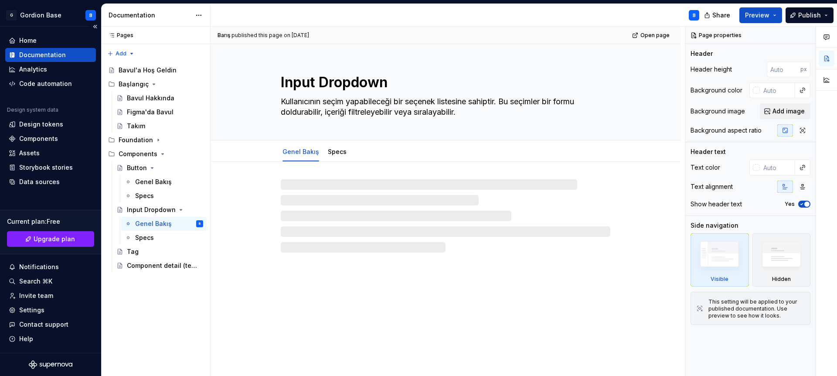
type textarea "*"
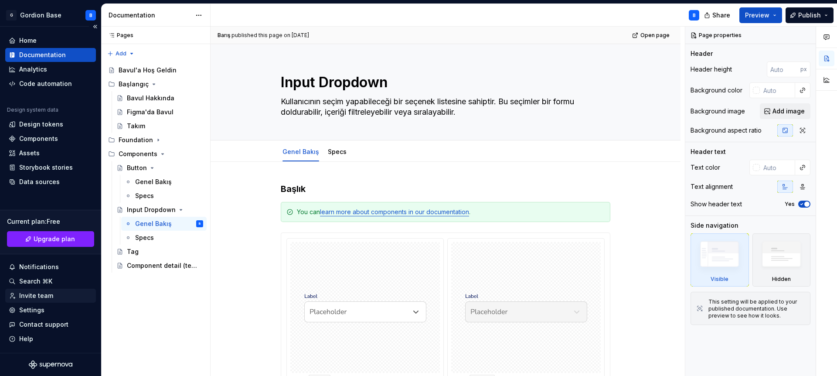
click at [58, 296] on div "Invite team" at bounding box center [51, 295] width 84 height 9
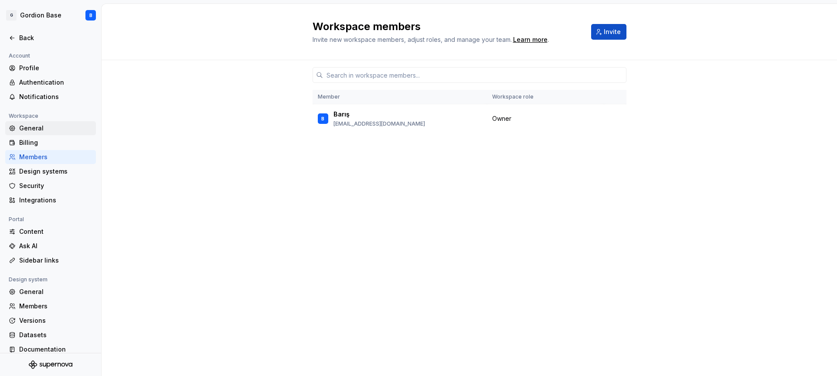
click at [35, 132] on div "General" at bounding box center [55, 128] width 73 height 9
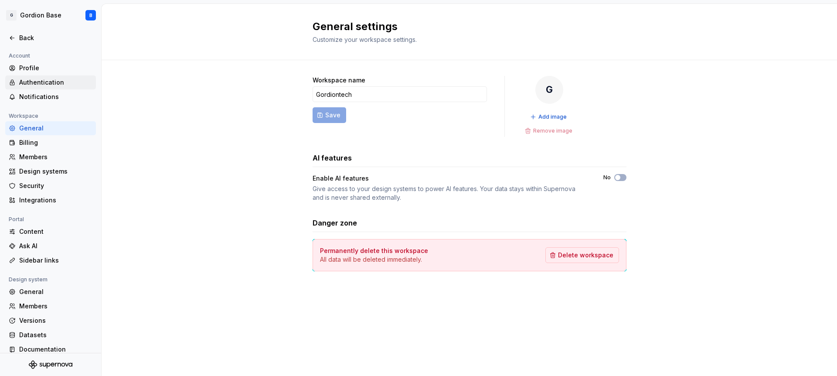
click at [36, 77] on div "Authentication" at bounding box center [50, 82] width 91 height 14
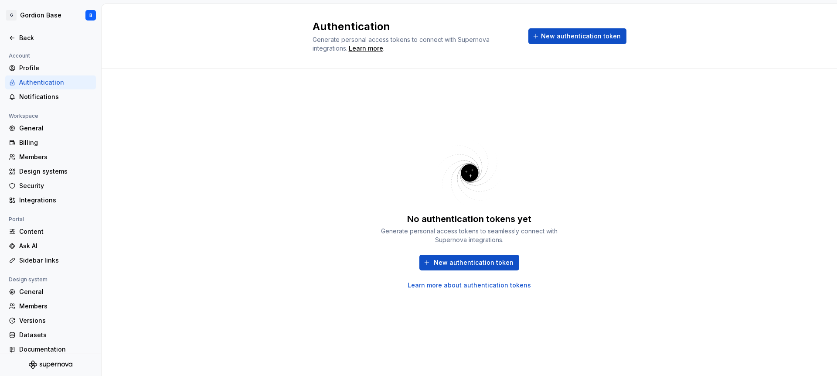
scroll to position [9, 0]
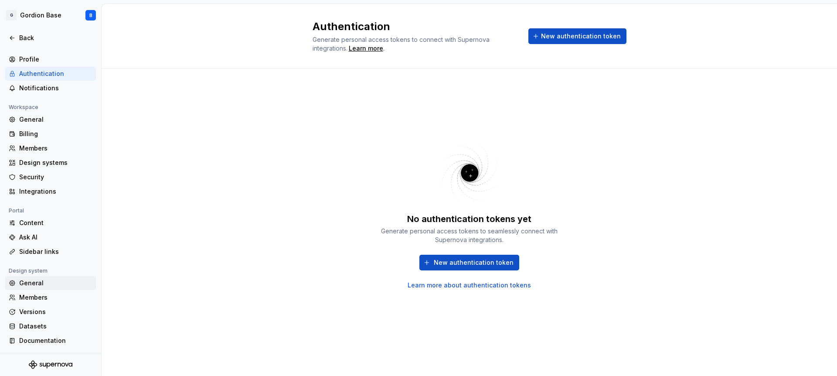
click at [36, 283] on div "General" at bounding box center [55, 283] width 73 height 9
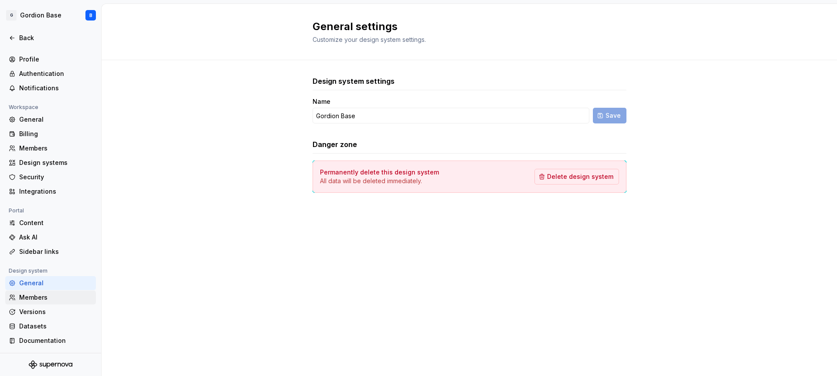
click at [40, 297] on div "Members" at bounding box center [55, 297] width 73 height 9
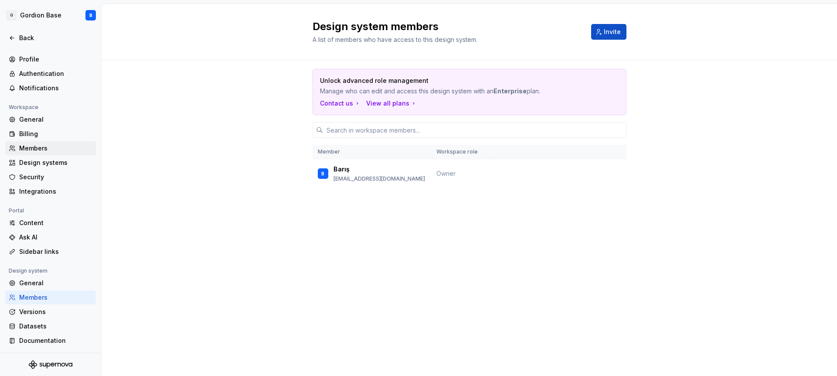
click at [46, 149] on div "Members" at bounding box center [55, 148] width 73 height 9
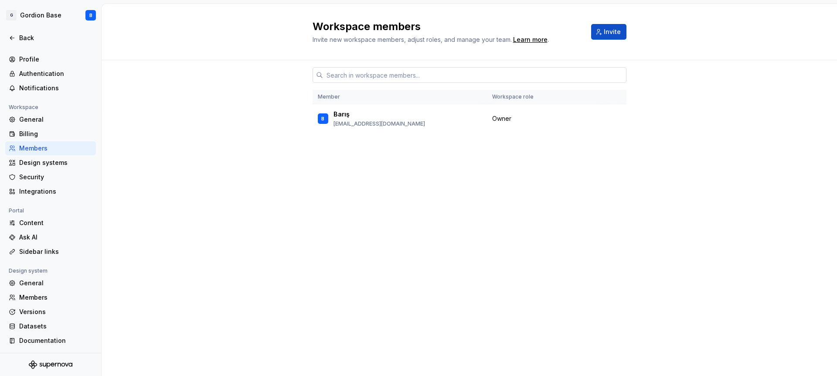
click at [378, 75] on input "text" at bounding box center [474, 75] width 303 height 16
click at [260, 114] on div "Member Workspace role B Barış [EMAIL_ADDRESS][DOMAIN_NAME] Owner" at bounding box center [470, 218] width 736 height 316
click at [605, 29] on span "Invite" at bounding box center [612, 31] width 17 height 9
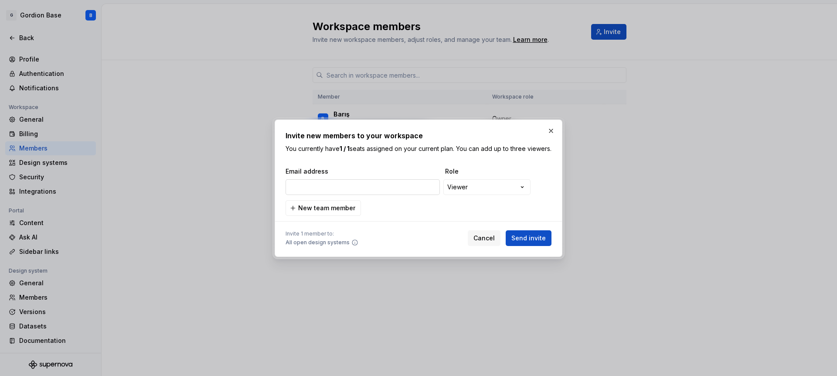
click at [355, 185] on input "email" at bounding box center [363, 187] width 154 height 16
type input "ugur"
click at [498, 187] on div "**********" at bounding box center [418, 188] width 837 height 376
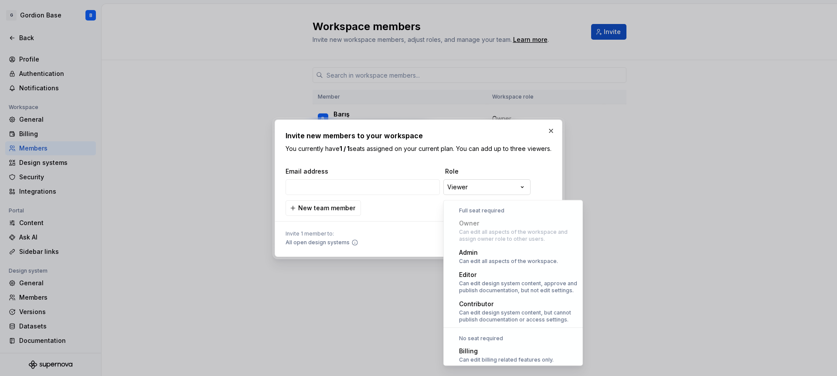
scroll to position [24, 0]
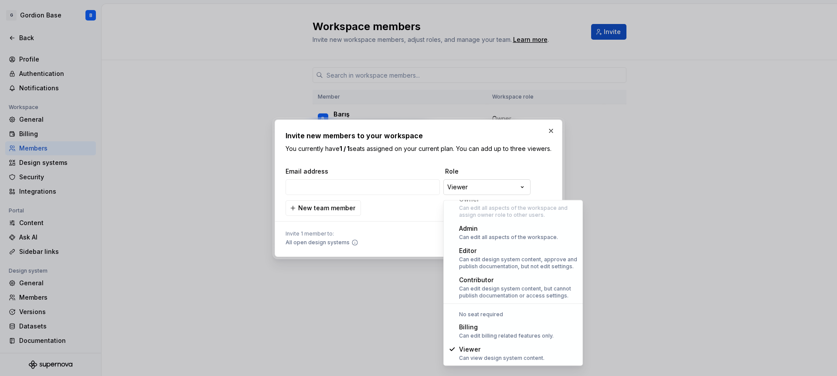
click at [498, 187] on div "**********" at bounding box center [418, 188] width 837 height 376
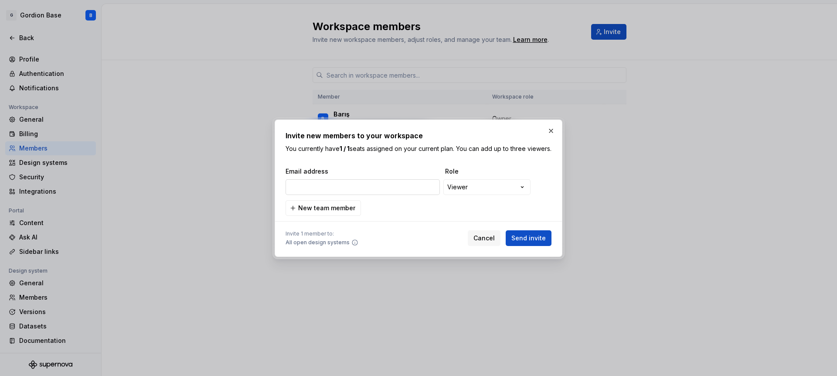
click at [302, 194] on input "email" at bounding box center [363, 187] width 154 height 16
click at [315, 193] on input "email" at bounding box center [363, 187] width 154 height 16
type input "[EMAIL_ADDRESS][DOMAIN_NAME]"
click at [396, 210] on div "**********" at bounding box center [419, 191] width 266 height 49
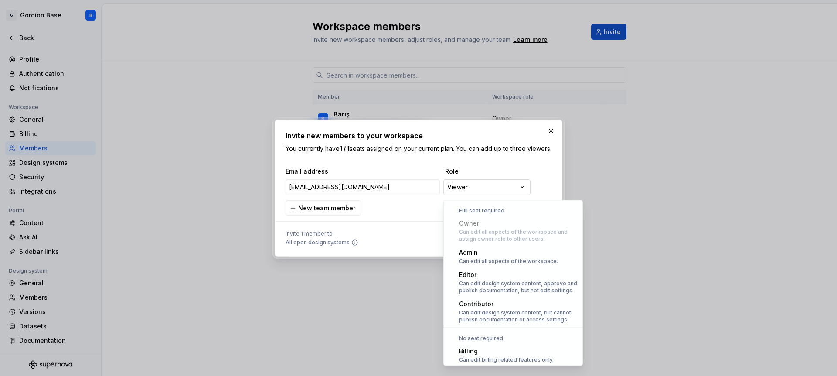
click at [473, 191] on div "**********" at bounding box center [418, 188] width 837 height 376
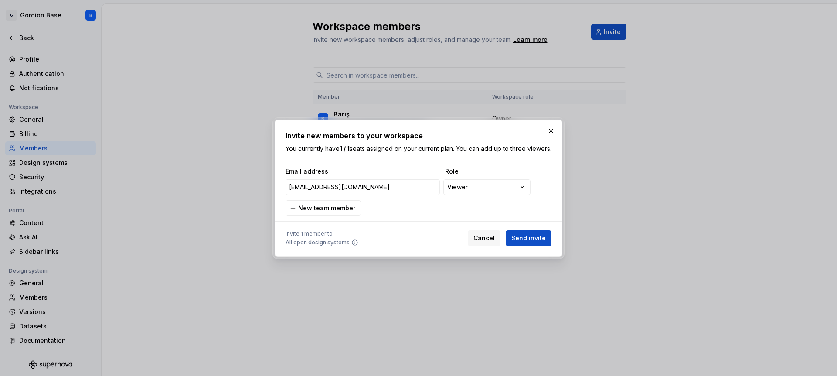
click at [390, 215] on div "**********" at bounding box center [418, 188] width 837 height 376
click at [519, 240] on span "Send invite" at bounding box center [528, 238] width 34 height 9
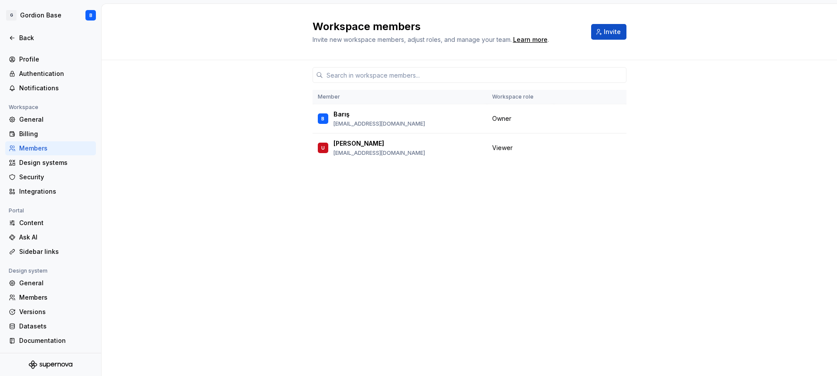
click at [597, 220] on div "Member Workspace role B Barış [EMAIL_ADDRESS][DOMAIN_NAME] Owner [PERSON_NAME] …" at bounding box center [470, 201] width 314 height 283
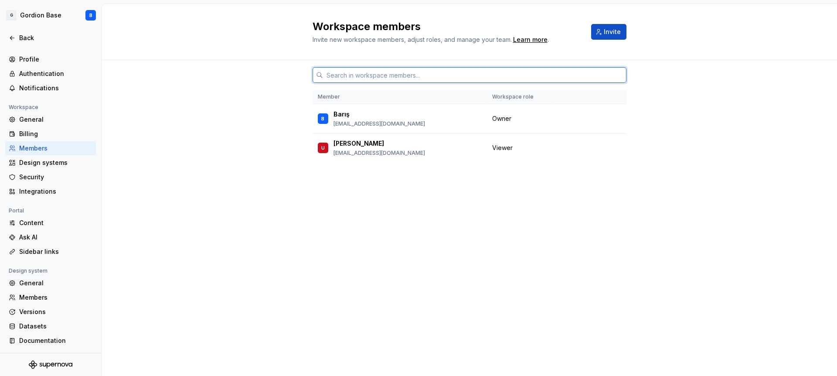
click at [427, 78] on input "text" at bounding box center [474, 75] width 303 height 16
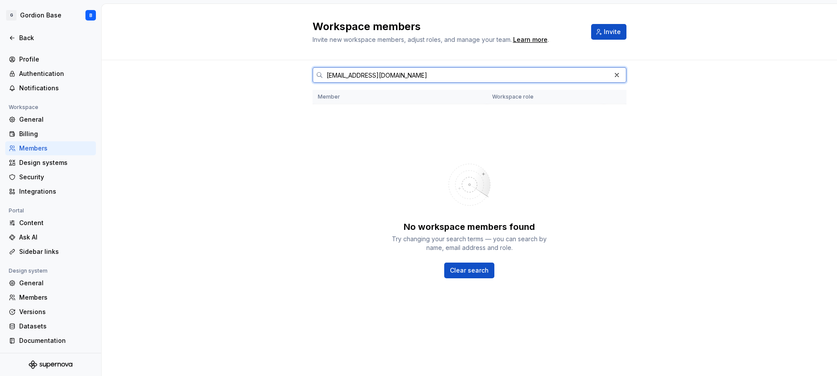
type input "[EMAIL_ADDRESS][DOMAIN_NAME]"
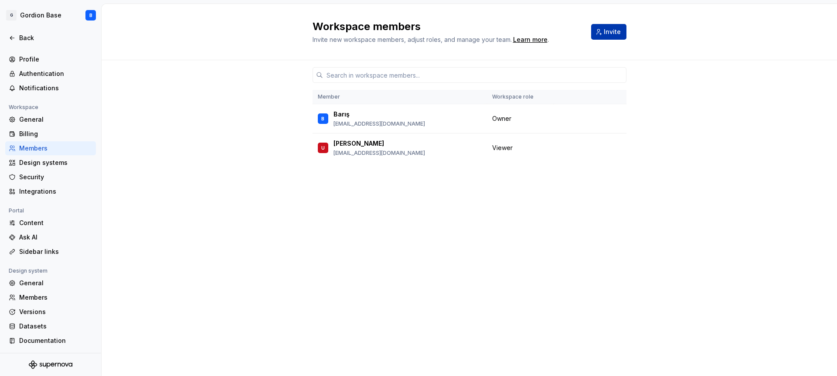
click at [618, 29] on span "Invite" at bounding box center [612, 31] width 17 height 9
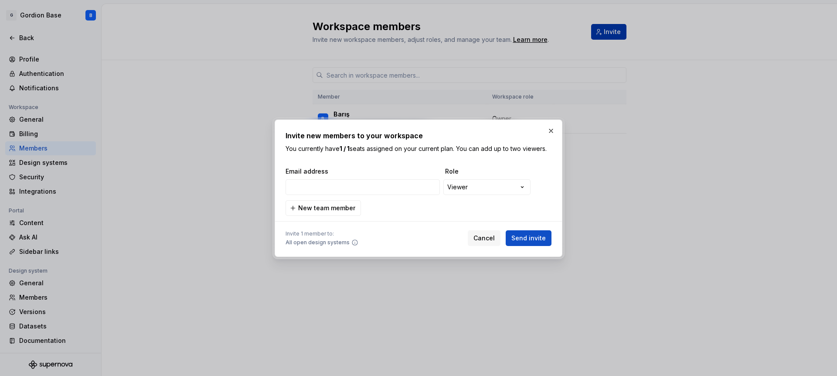
type input "[EMAIL_ADDRESS][DOMAIN_NAME]"
click at [526, 239] on span "Send invite" at bounding box center [528, 238] width 34 height 9
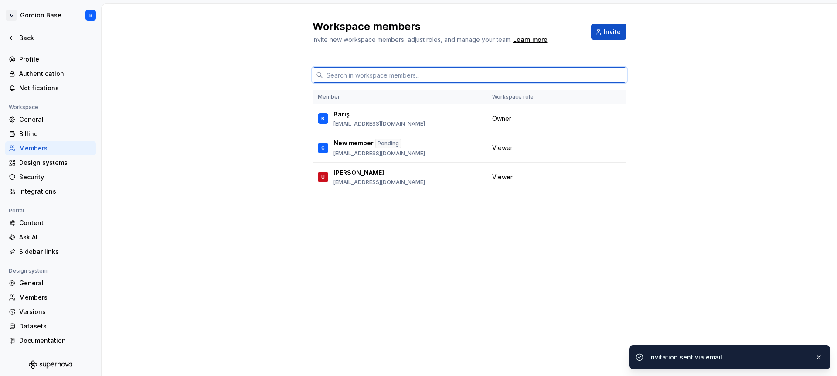
click at [348, 70] on input "text" at bounding box center [474, 75] width 303 height 16
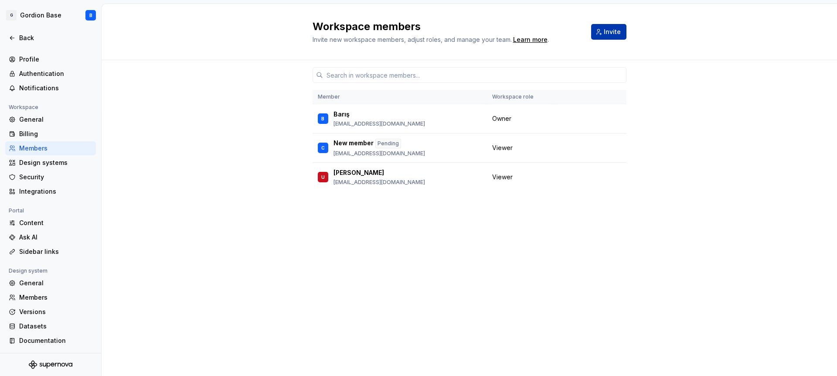
click at [613, 35] on span "Invite" at bounding box center [612, 31] width 17 height 9
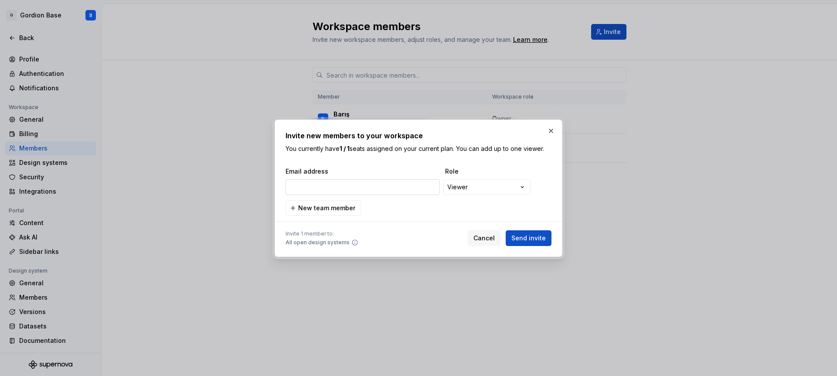
type input "[EMAIL_ADDRESS][DOMAIN_NAME]"
click at [528, 237] on span "Send invite" at bounding box center [528, 238] width 34 height 9
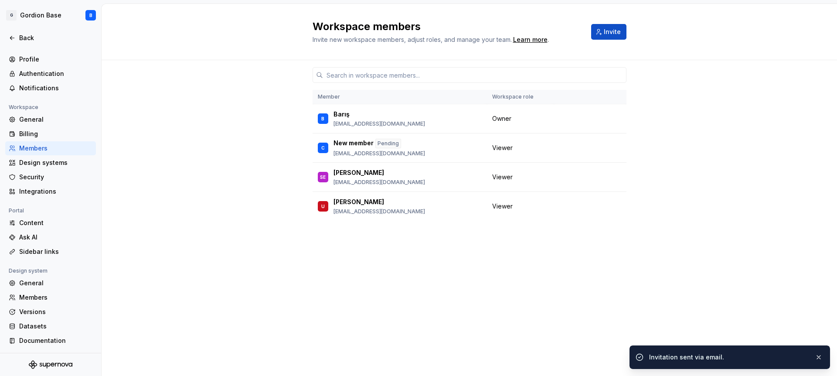
click at [630, 307] on div "Member Workspace role B Barış [EMAIL_ADDRESS][DOMAIN_NAME] Owner C New member P…" at bounding box center [470, 218] width 736 height 316
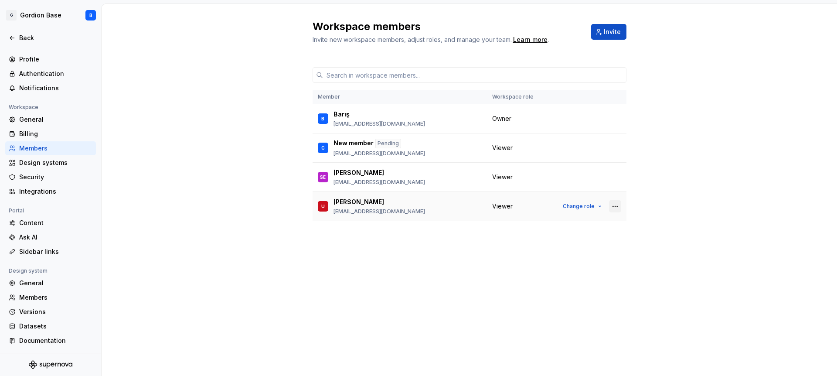
click at [617, 207] on button "button" at bounding box center [615, 206] width 12 height 12
click at [652, 221] on div "Member Workspace role B Barış [EMAIL_ADDRESS][DOMAIN_NAME] Owner C New member P…" at bounding box center [470, 218] width 736 height 316
click at [390, 143] on div "Pending" at bounding box center [388, 144] width 26 height 10
click at [615, 147] on button "button" at bounding box center [615, 148] width 12 height 12
click at [591, 164] on div "Send invitation again" at bounding box center [570, 164] width 92 height 9
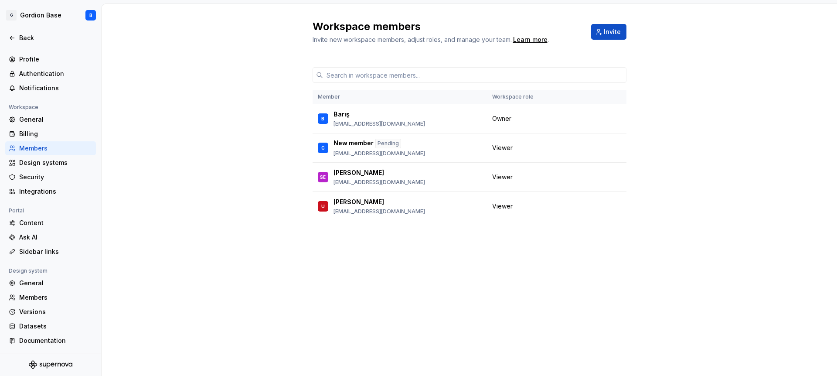
click at [527, 277] on div "Member Workspace role B Barış [EMAIL_ADDRESS][DOMAIN_NAME] Owner C New member P…" at bounding box center [470, 201] width 314 height 283
click at [45, 195] on div "Integrations" at bounding box center [50, 191] width 91 height 14
click at [46, 194] on div "Integrations" at bounding box center [55, 191] width 73 height 9
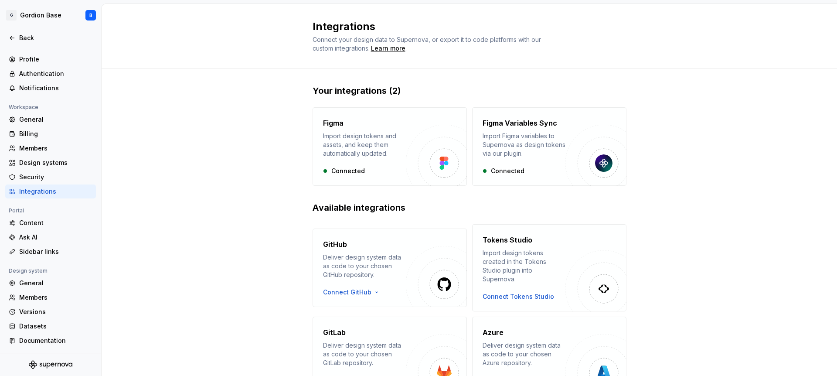
click at [216, 216] on div "Your integrations (2) Figma Import design tokens and assets, and keep them auto…" at bounding box center [470, 290] width 736 height 443
